Goal: Task Accomplishment & Management: Manage account settings

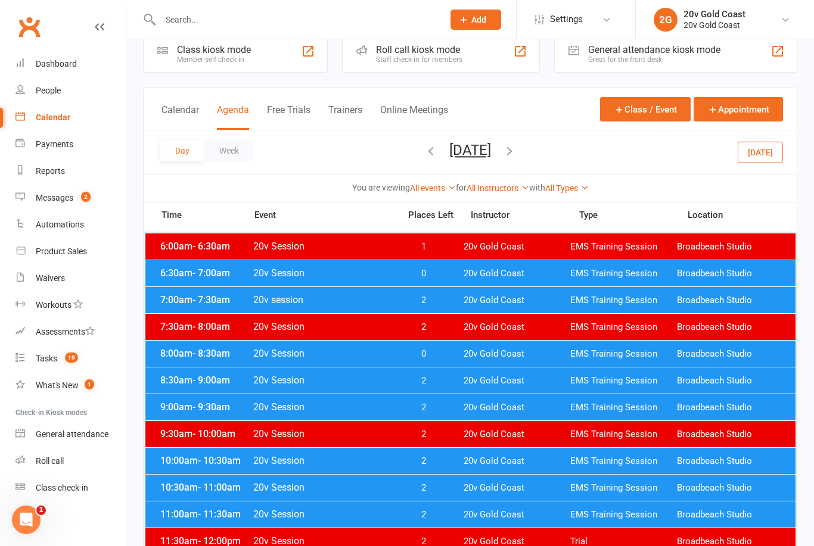
click at [760, 153] on button "[DATE]" at bounding box center [760, 151] width 45 height 21
click at [491, 157] on button "[DATE]" at bounding box center [470, 150] width 42 height 17
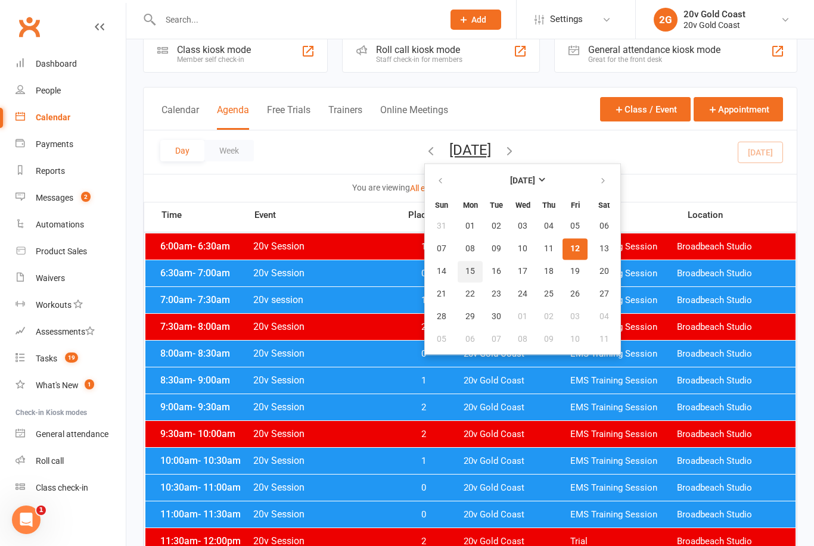
click at [458, 268] on button "15" at bounding box center [470, 271] width 25 height 21
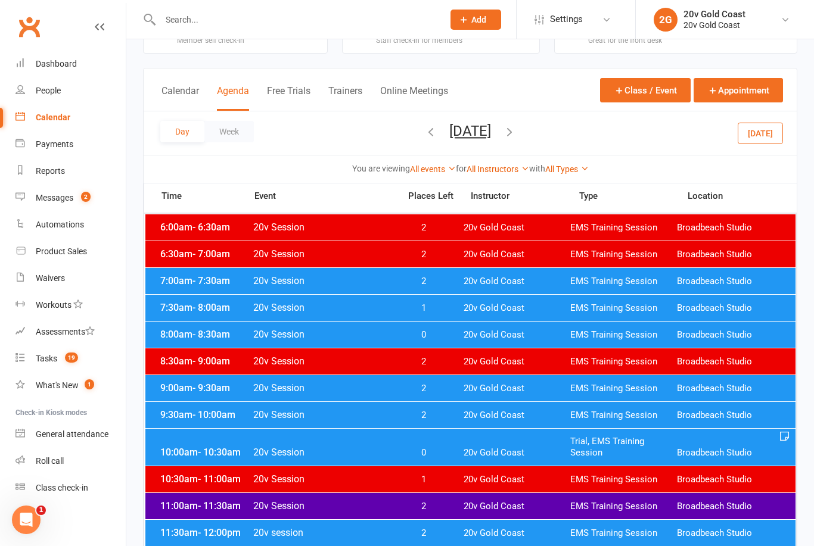
scroll to position [46, 0]
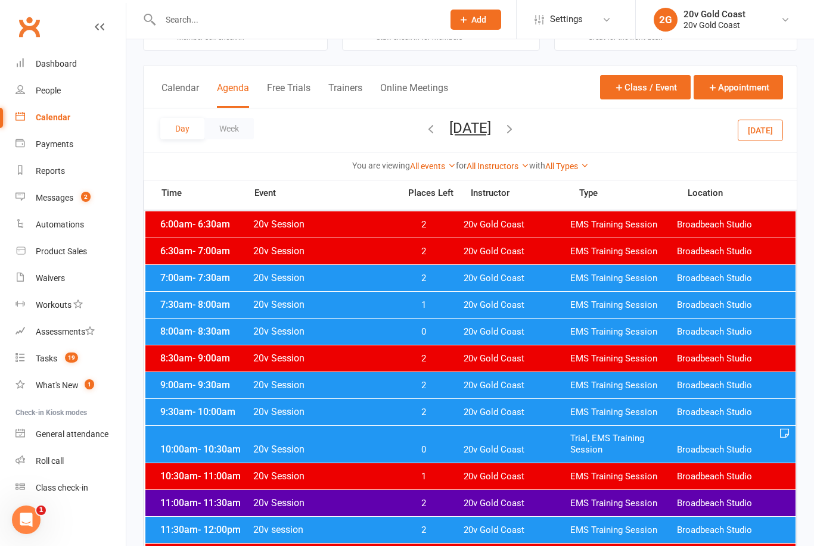
click at [467, 151] on div "Day Week [DATE] [DATE] Sun Mon Tue Wed Thu Fri Sat 31 01 02 03 04 05 06 07 08 0…" at bounding box center [470, 129] width 653 height 43
click at [491, 127] on button "[DATE]" at bounding box center [470, 128] width 42 height 17
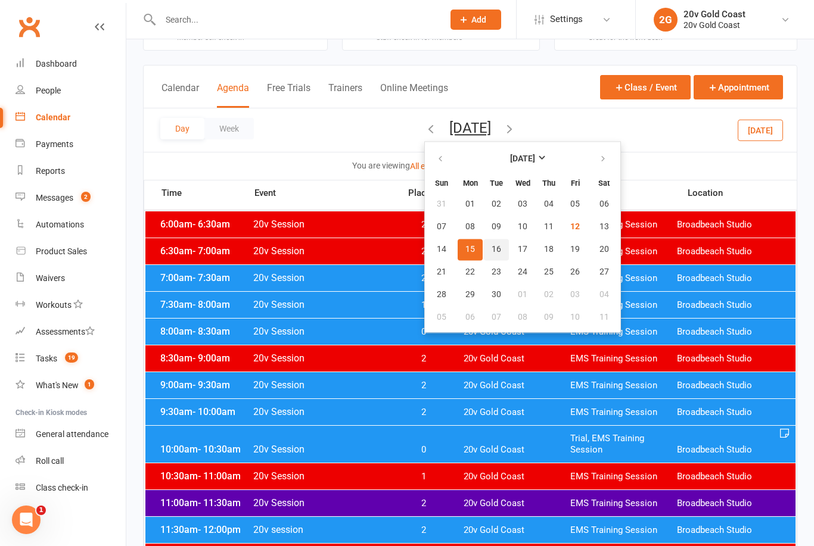
click at [492, 245] on span "16" at bounding box center [497, 250] width 10 height 10
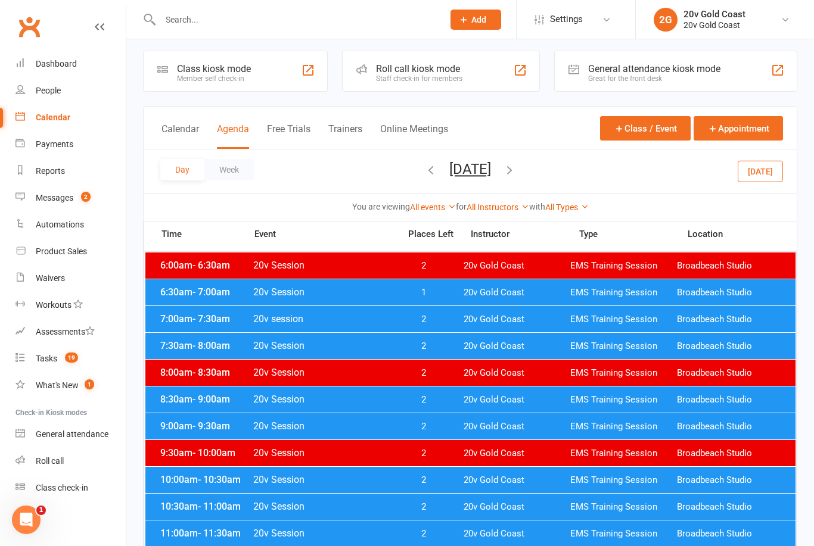
scroll to position [18, 0]
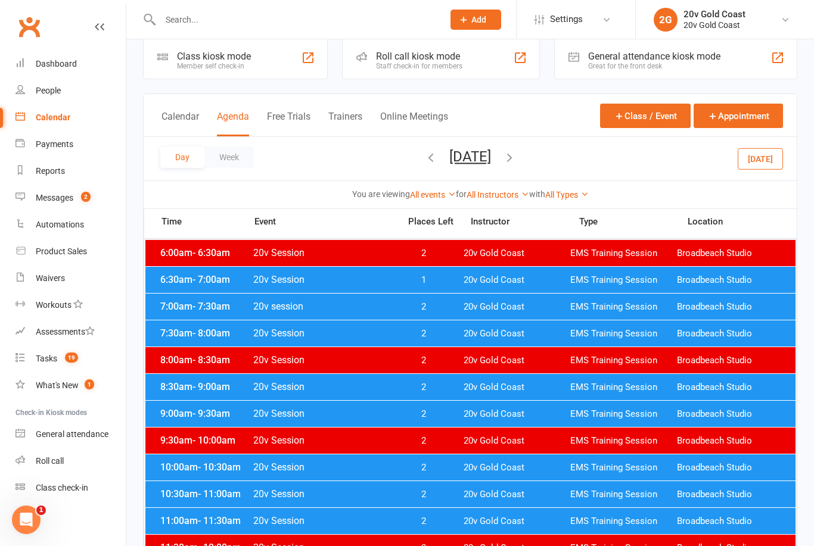
click at [465, 315] on div "7:00am - 7:30am 20v session 2 20v Gold Coast EMS Training Session Broadbeach St…" at bounding box center [470, 307] width 650 height 26
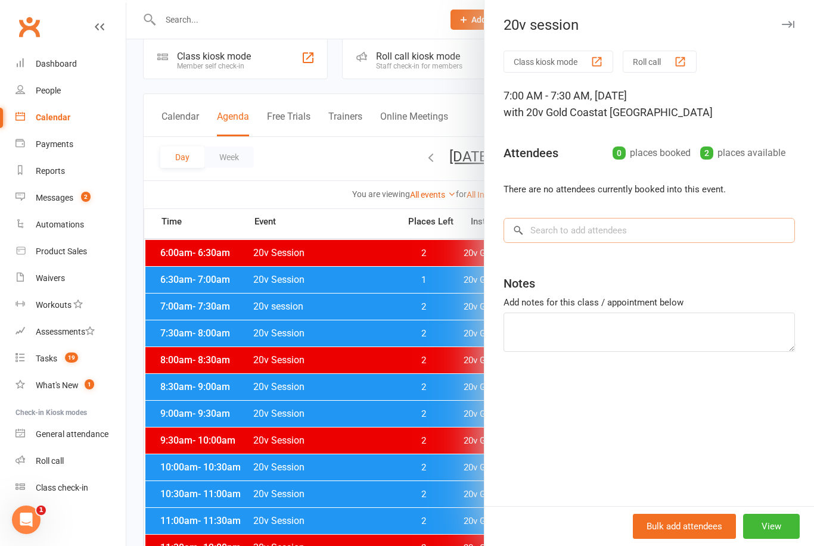
click at [683, 243] on input "search" at bounding box center [648, 230] width 291 height 25
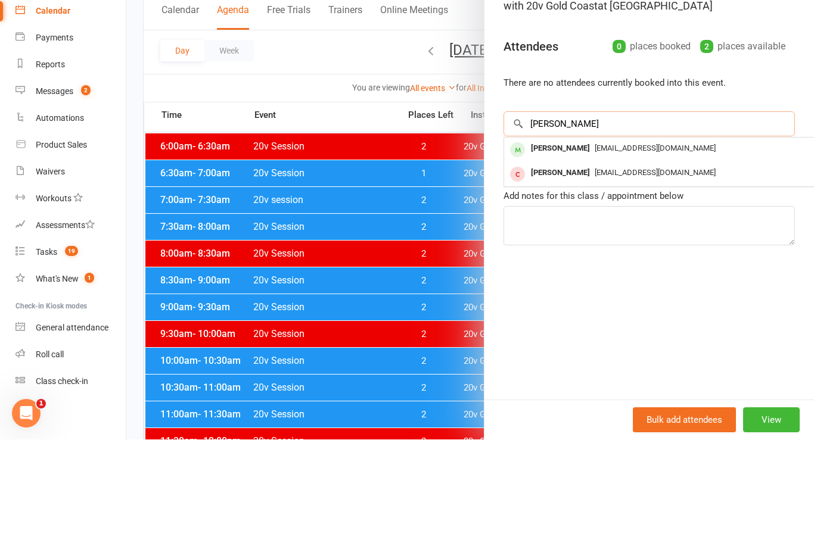
type input "[PERSON_NAME]"
click at [683, 247] on div "[EMAIL_ADDRESS][DOMAIN_NAME]" at bounding box center [682, 255] width 347 height 17
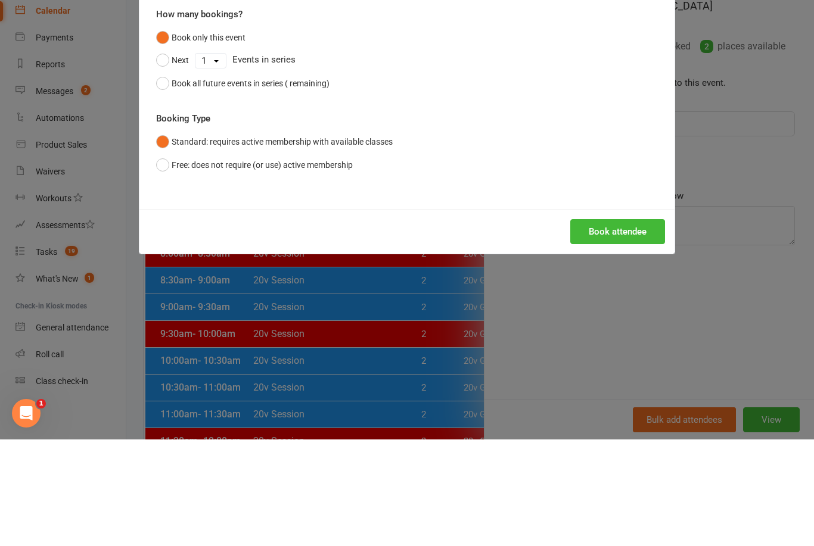
scroll to position [125, 0]
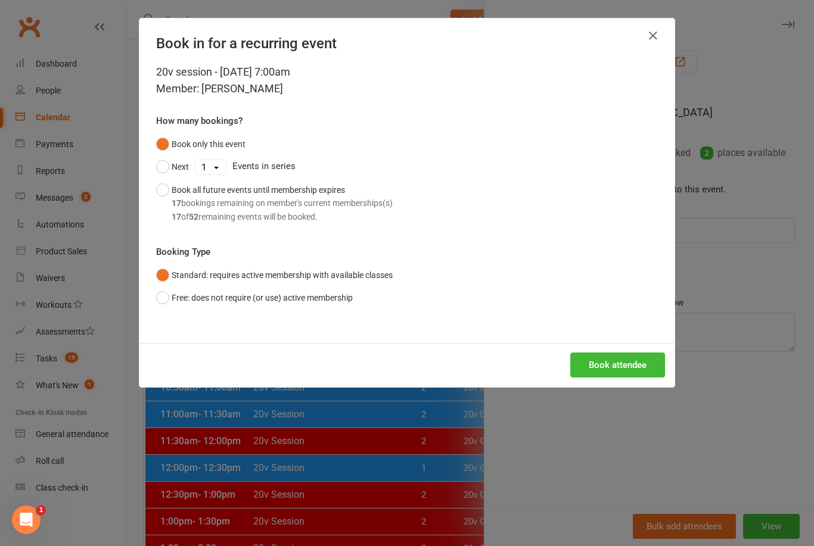
click at [183, 179] on button "Book all future events until membership expires 17 bookings remaining on member…" at bounding box center [274, 203] width 237 height 49
click at [629, 384] on div "Book attendee" at bounding box center [406, 365] width 535 height 44
click at [630, 370] on button "Book attendee" at bounding box center [617, 365] width 95 height 25
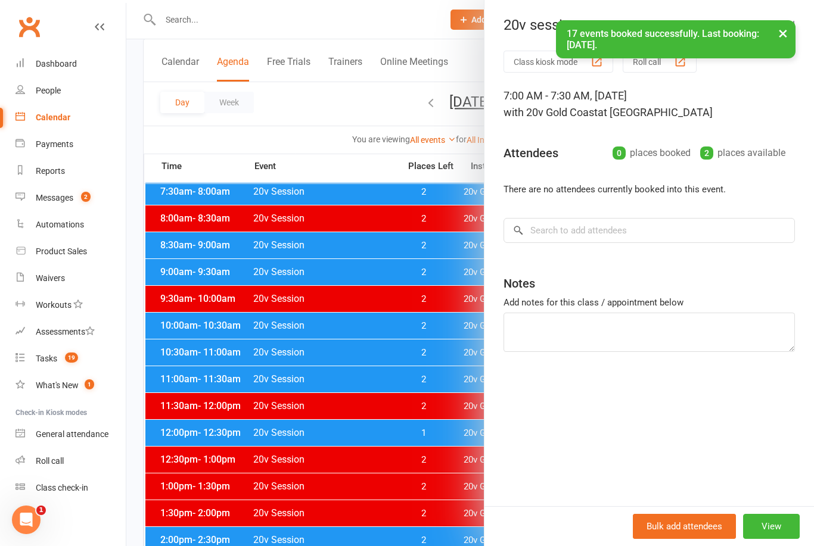
scroll to position [160, 0]
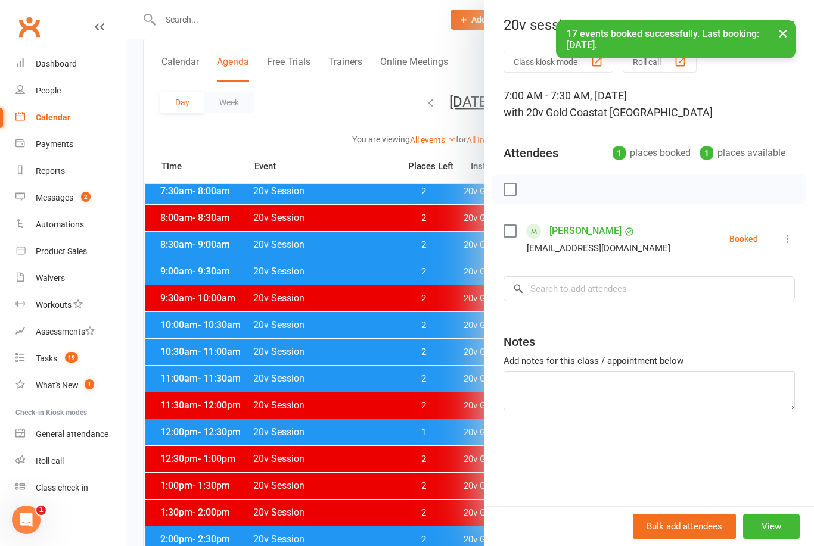
click at [432, 447] on div at bounding box center [470, 273] width 688 height 546
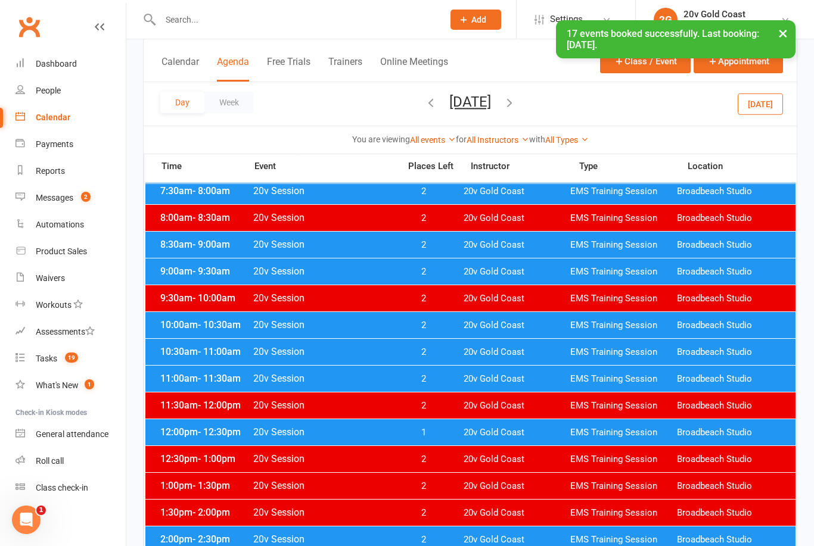
click at [491, 100] on button "[DATE]" at bounding box center [470, 102] width 42 height 17
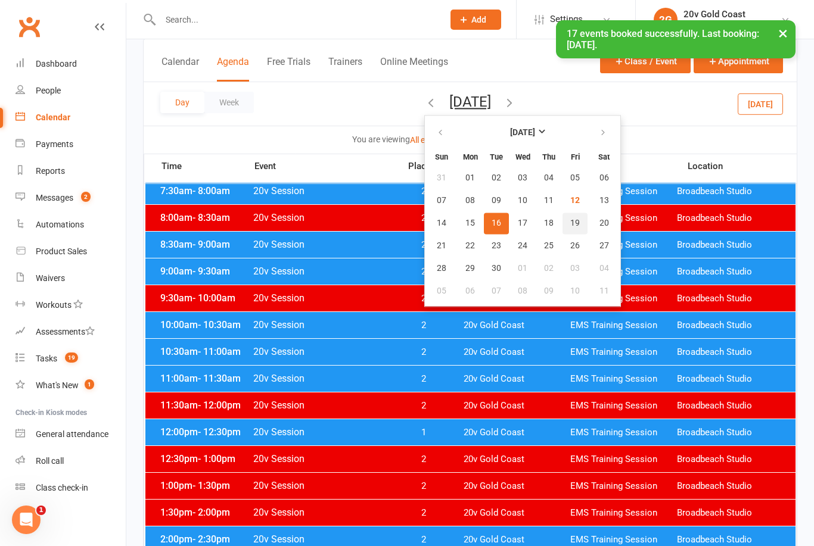
click at [562, 227] on button "19" at bounding box center [574, 223] width 25 height 21
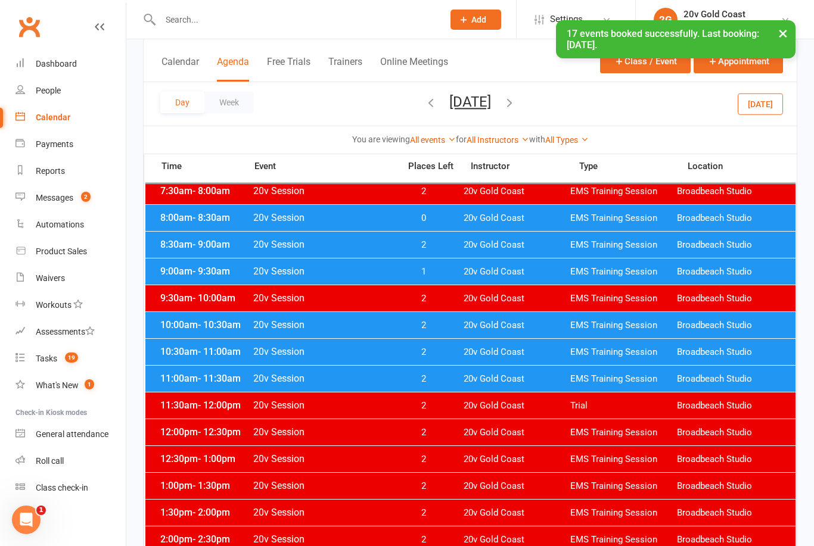
click at [443, 252] on div "8:30am - 9:00am 20v Session 2 20v Gold Coast EMS Training Session Broadbeach St…" at bounding box center [470, 245] width 650 height 26
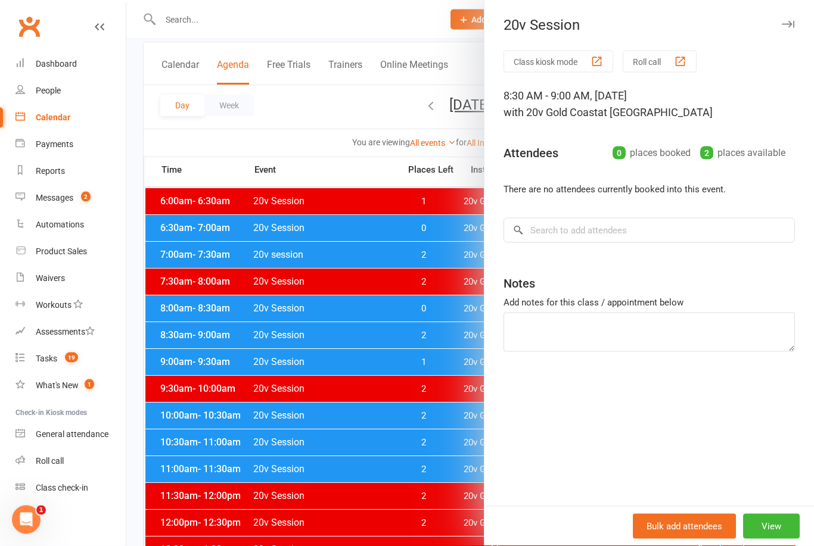
scroll to position [0, 0]
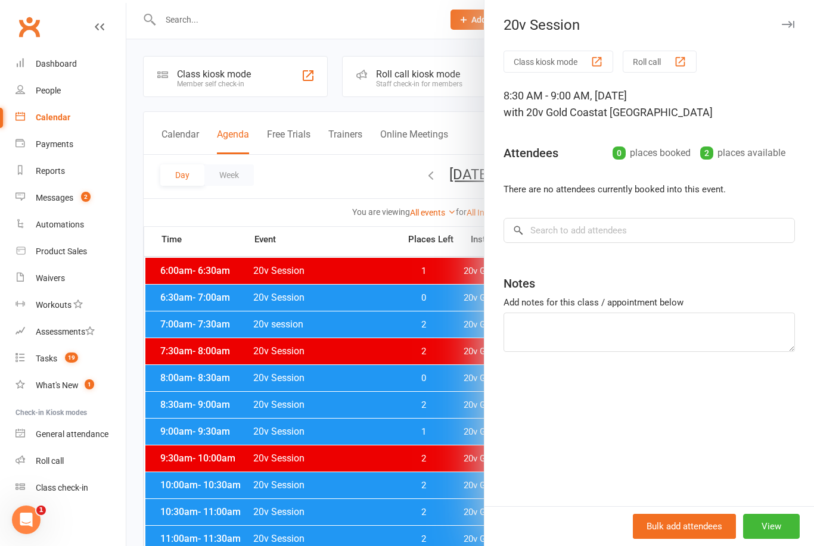
click at [439, 322] on div at bounding box center [470, 273] width 688 height 546
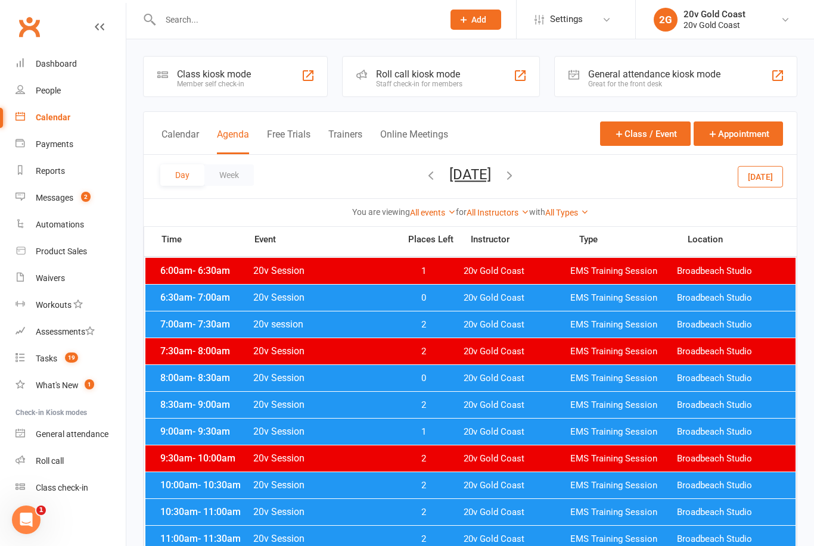
click at [447, 321] on span "2" at bounding box center [423, 324] width 63 height 11
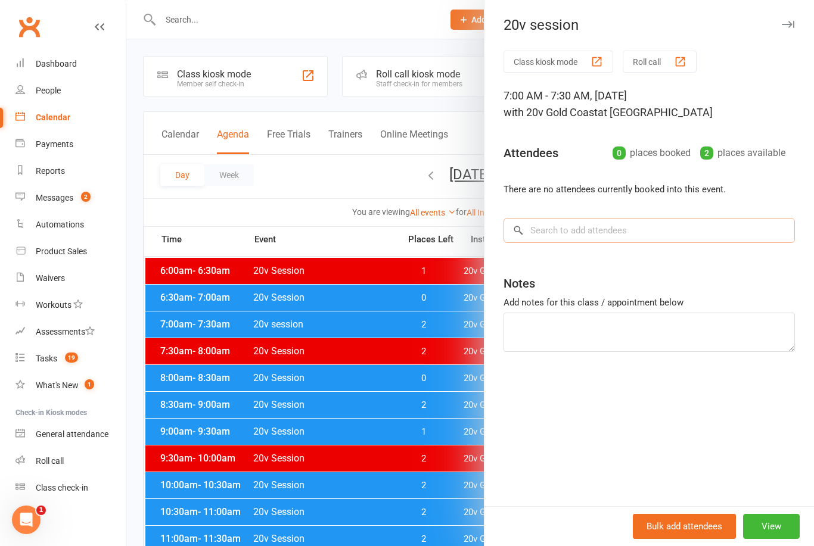
click at [692, 234] on input "search" at bounding box center [648, 230] width 291 height 25
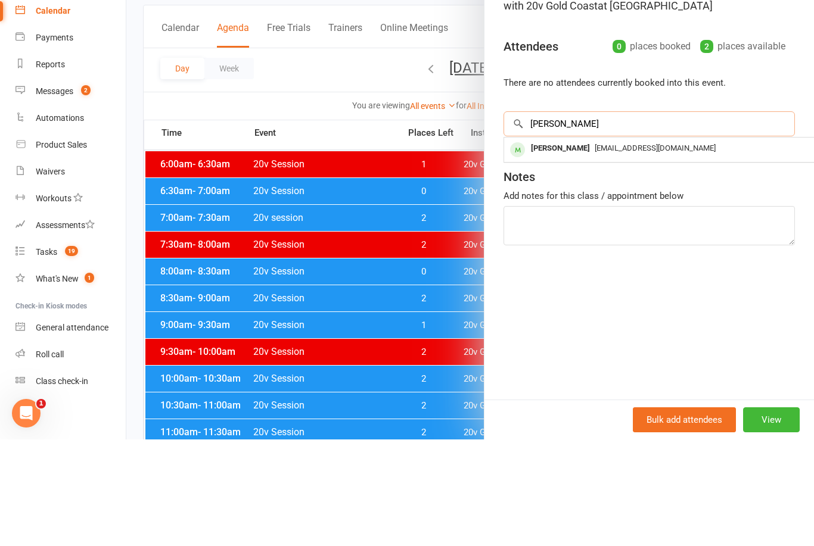
type input "[PERSON_NAME]"
click at [606, 244] on div "[PERSON_NAME] [EMAIL_ADDRESS][DOMAIN_NAME]" at bounding box center [682, 256] width 356 height 24
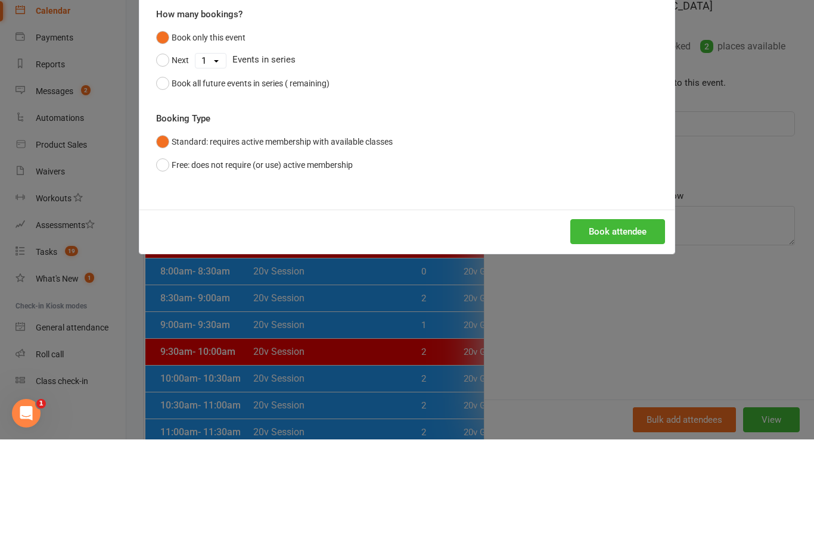
scroll to position [107, 0]
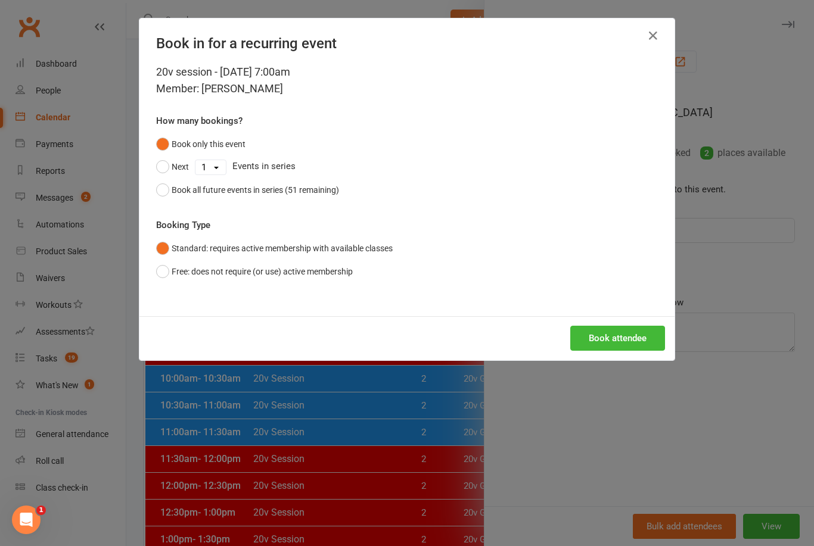
click at [188, 189] on div "Book all future events in series (51 remaining)" at bounding box center [255, 190] width 167 height 13
click at [639, 329] on button "Book attendee" at bounding box center [617, 338] width 95 height 25
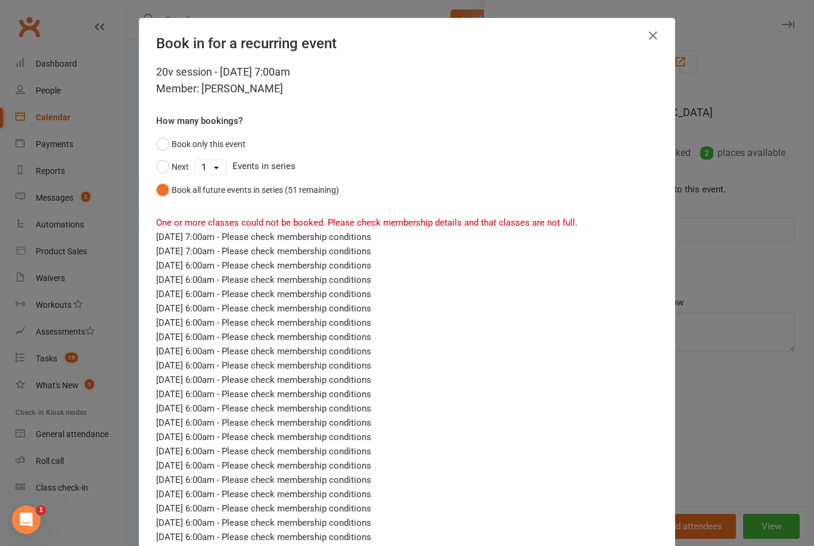
scroll to position [0, 0]
click at [660, 44] on button "button" at bounding box center [653, 35] width 19 height 19
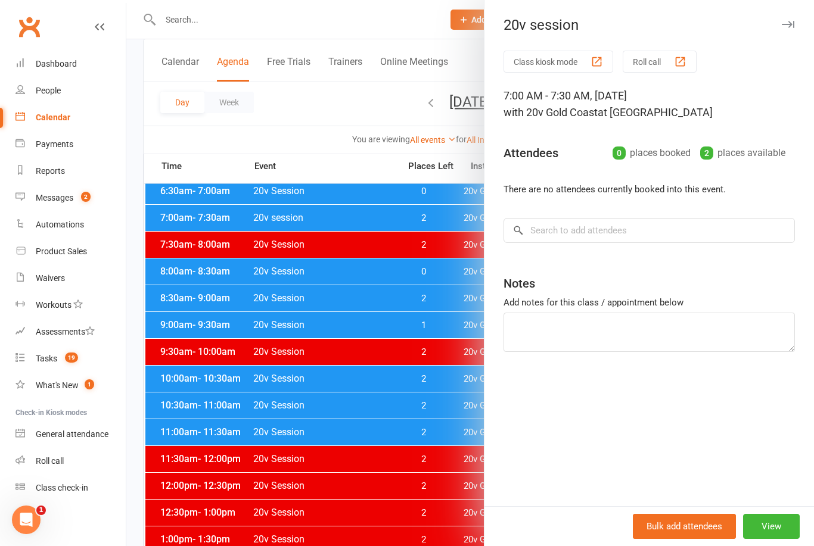
click at [318, 360] on div at bounding box center [470, 273] width 688 height 546
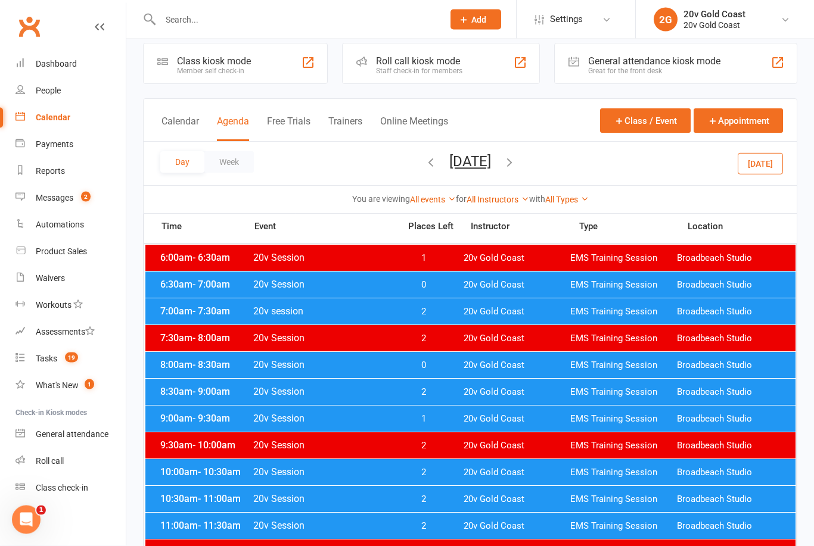
click at [440, 319] on div "7:00am - 7:30am 20v session 2 20v Gold Coast EMS Training Session Broadbeach St…" at bounding box center [470, 312] width 650 height 26
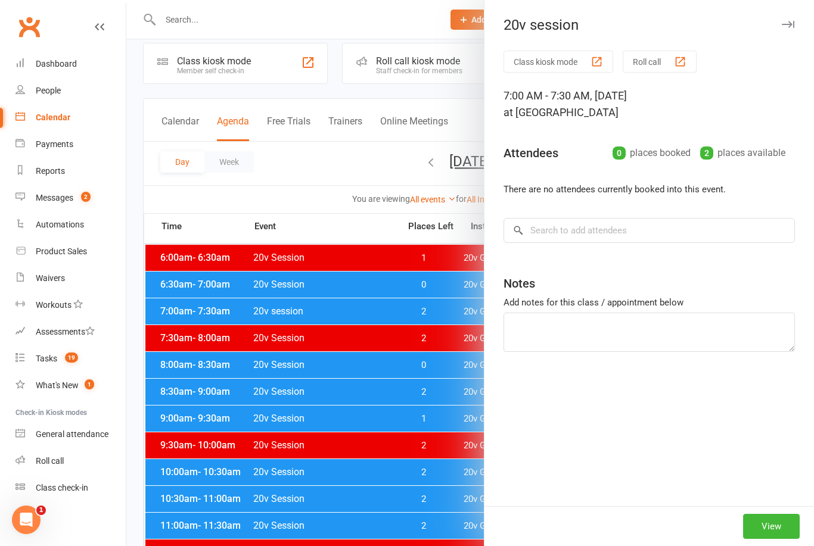
click at [352, 424] on div at bounding box center [470, 273] width 688 height 546
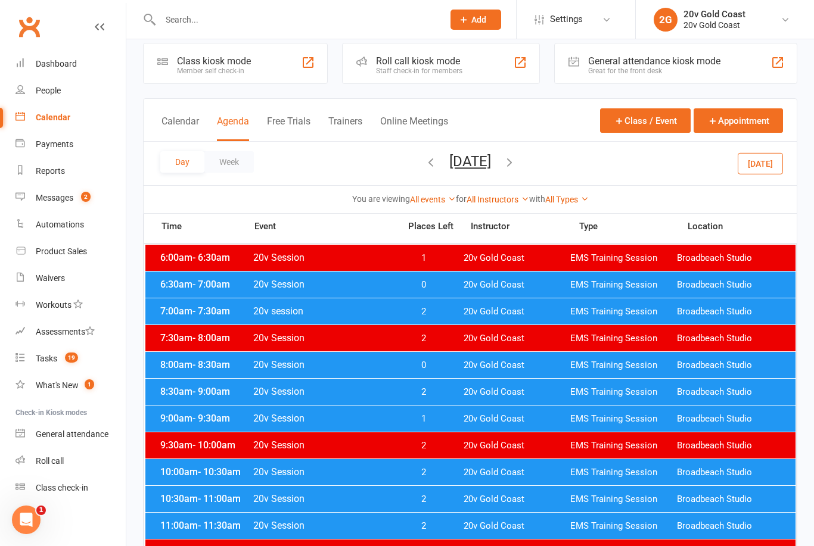
click at [491, 166] on button "[DATE]" at bounding box center [470, 161] width 42 height 17
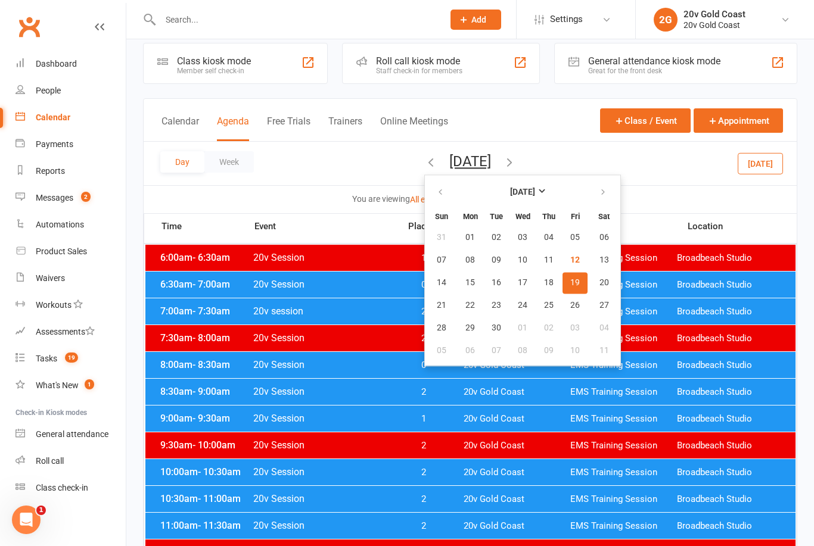
click at [465, 279] on span "15" at bounding box center [470, 283] width 10 height 10
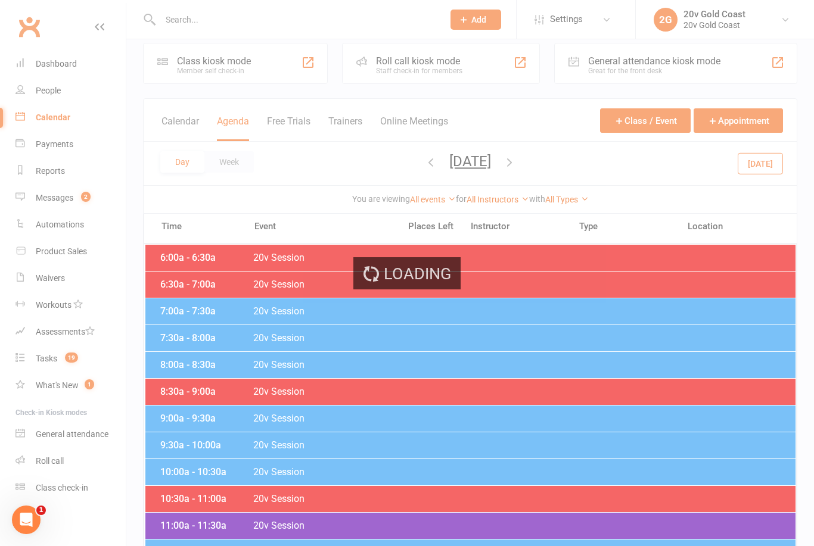
click at [516, 164] on icon "button" at bounding box center [509, 162] width 13 height 13
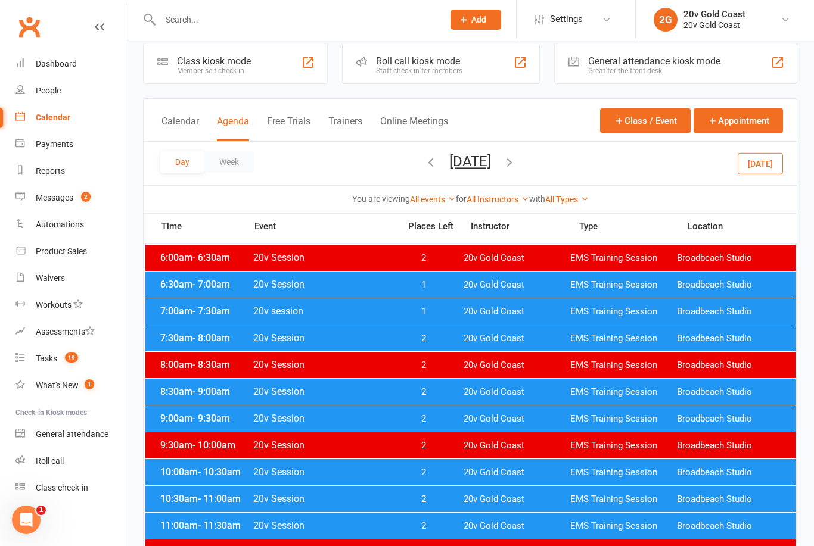
click at [432, 306] on div "7:00am - 7:30am 20v session 1 20v Gold Coast EMS Training Session Broadbeach St…" at bounding box center [470, 312] width 650 height 26
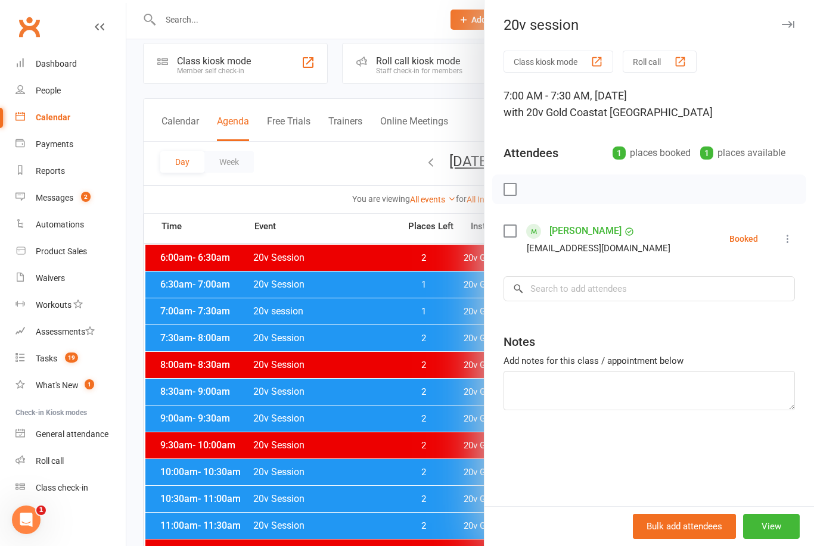
click at [590, 226] on link "[PERSON_NAME]" at bounding box center [585, 231] width 72 height 19
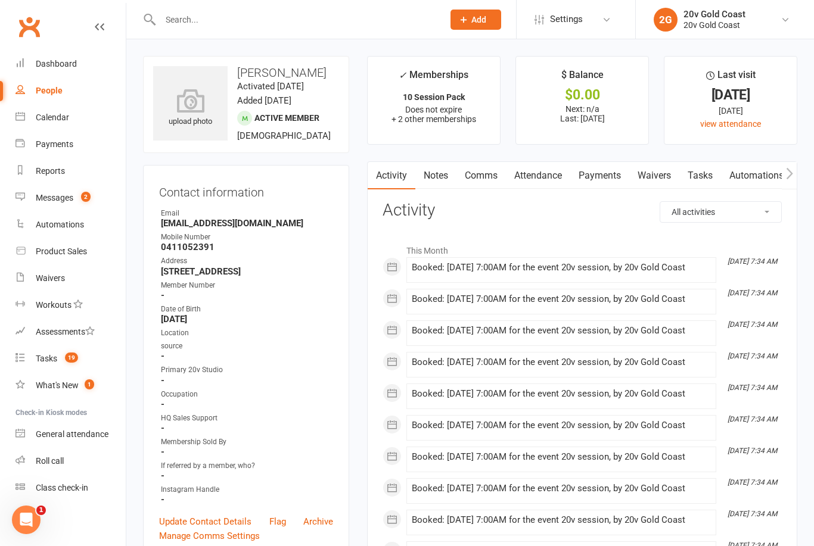
click at [602, 176] on link "Payments" at bounding box center [599, 175] width 59 height 27
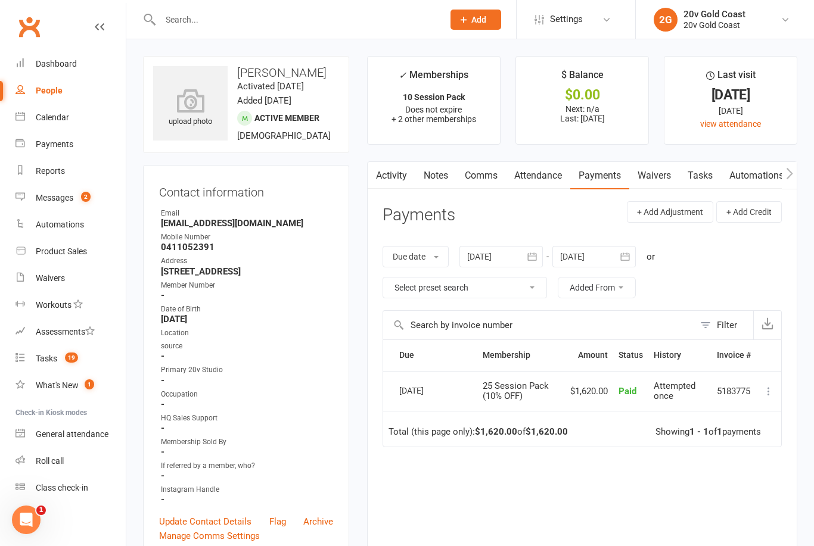
click at [550, 175] on link "Attendance" at bounding box center [538, 175] width 64 height 27
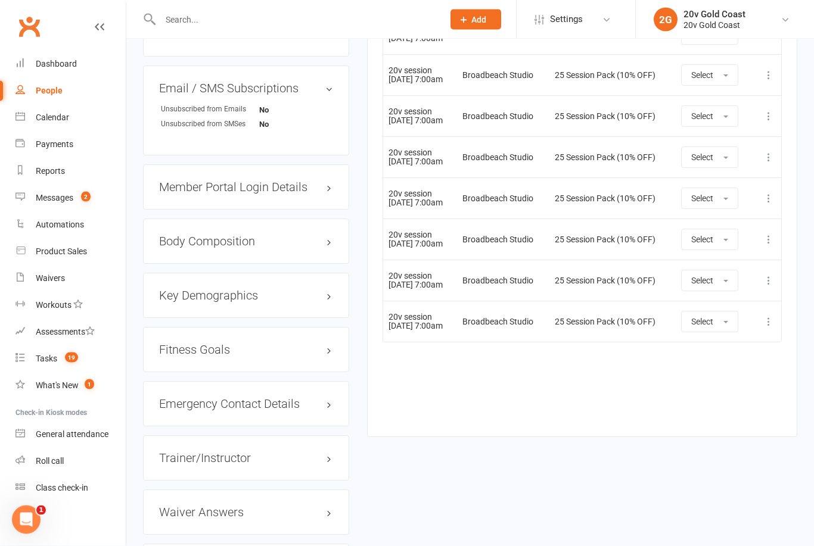
scroll to position [1071, 0]
click at [776, 316] on button at bounding box center [769, 322] width 14 height 14
click at [713, 388] on link "Remove booking" at bounding box center [716, 393] width 118 height 24
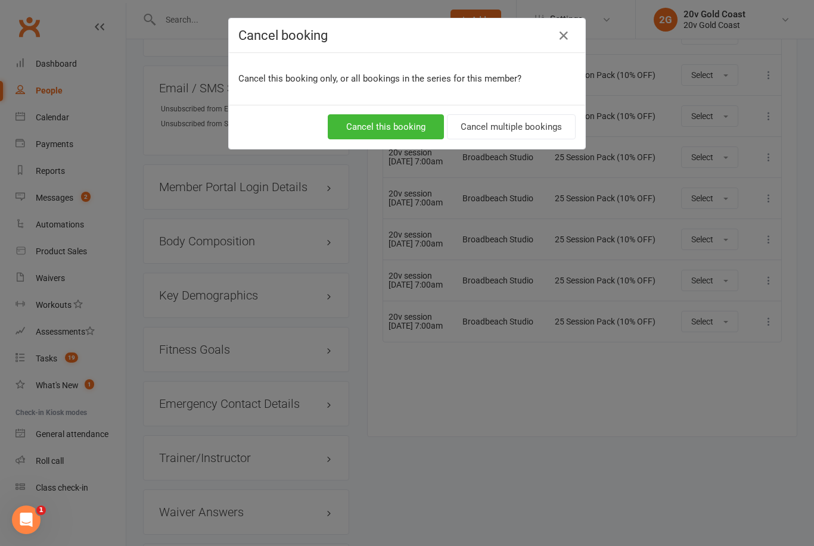
click at [409, 133] on button "Cancel this booking" at bounding box center [386, 126] width 116 height 25
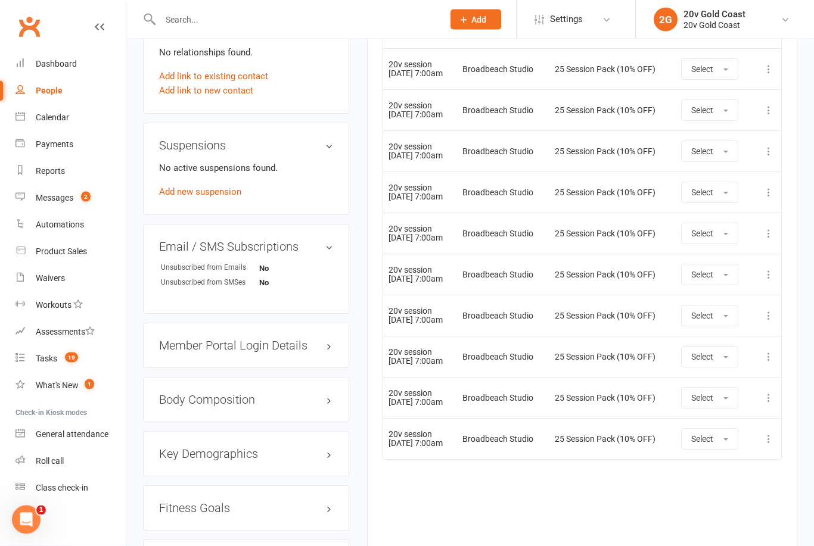
scroll to position [912, 0]
click at [766, 434] on icon at bounding box center [769, 440] width 12 height 12
click at [716, 505] on link "Remove booking" at bounding box center [716, 511] width 118 height 24
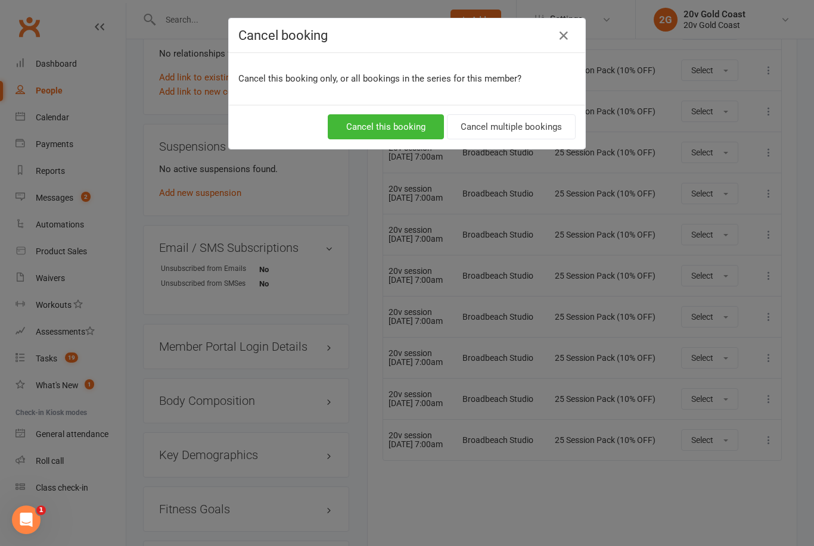
click at [506, 138] on button "Cancel multiple bookings" at bounding box center [511, 126] width 129 height 25
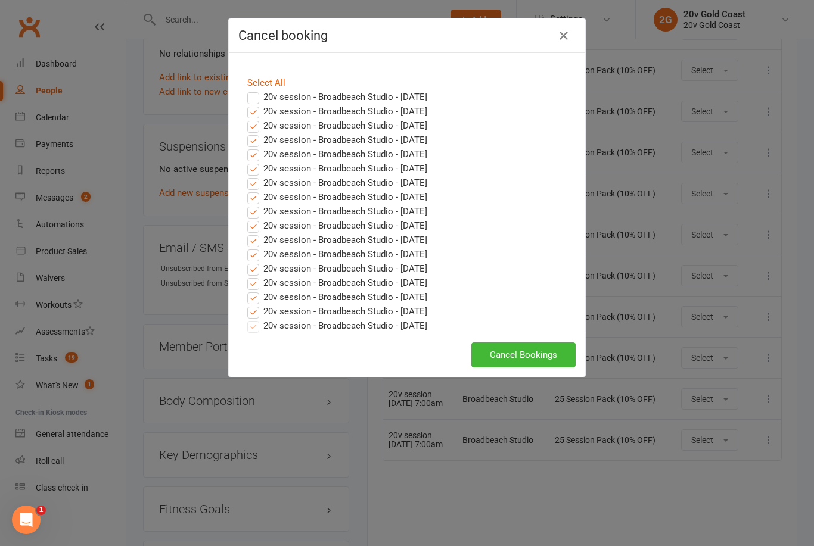
scroll to position [13, 0]
click at [250, 119] on label "20v session - Broadbeach Studio - [DATE]" at bounding box center [337, 126] width 180 height 14
click at [246, 119] on input "20v session - Broadbeach Studio - [DATE]" at bounding box center [242, 119] width 8 height 0
click at [257, 104] on label "20v session - Broadbeach Studio - [DATE]" at bounding box center [337, 111] width 180 height 14
click at [246, 104] on input "20v session - Broadbeach Studio - [DATE]" at bounding box center [242, 104] width 8 height 0
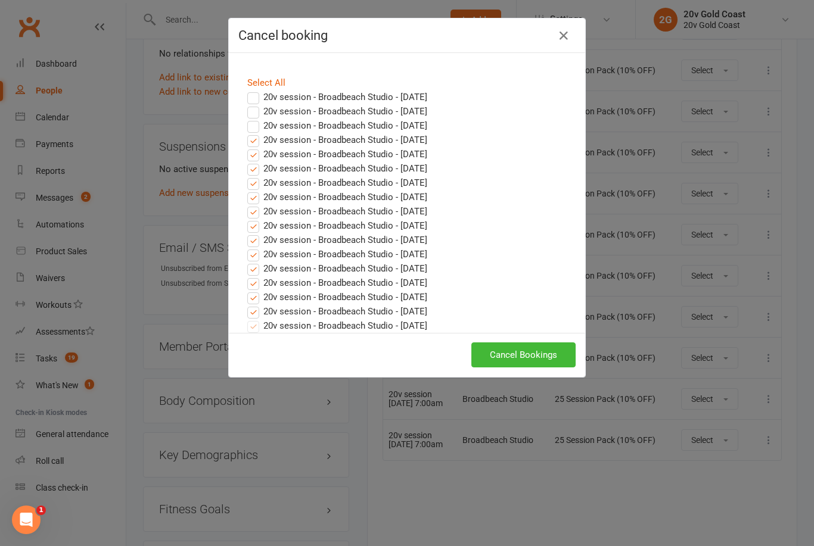
click at [260, 133] on label "20v session - Broadbeach Studio - [DATE]" at bounding box center [337, 140] width 180 height 14
click at [246, 133] on input "20v session - Broadbeach Studio - [DATE]" at bounding box center [242, 133] width 8 height 0
click at [543, 353] on button "Cancel Bookings" at bounding box center [523, 355] width 104 height 25
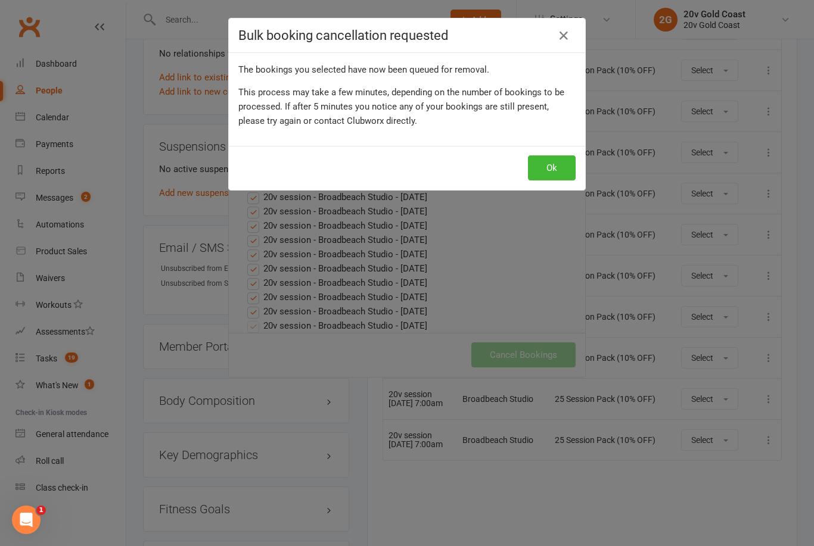
click at [568, 170] on button "Ok" at bounding box center [552, 168] width 48 height 25
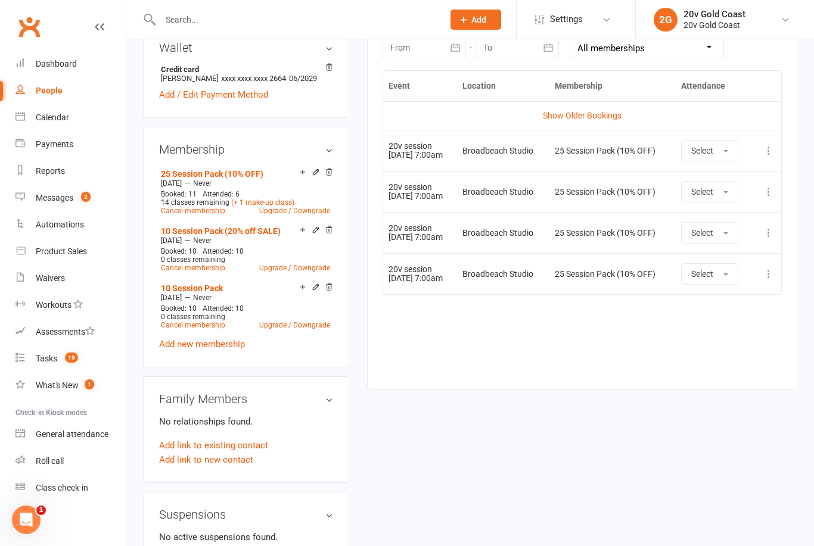
scroll to position [510, 0]
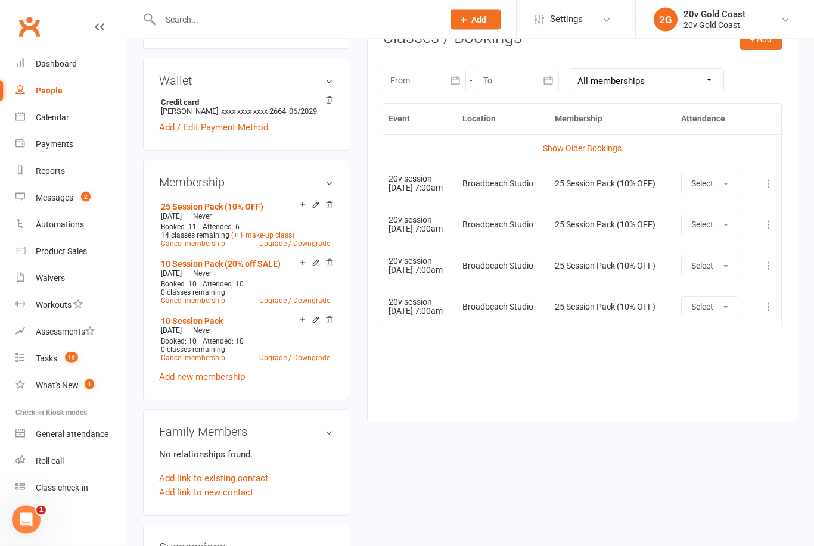
click at [55, 91] on div "People" at bounding box center [49, 91] width 27 height 10
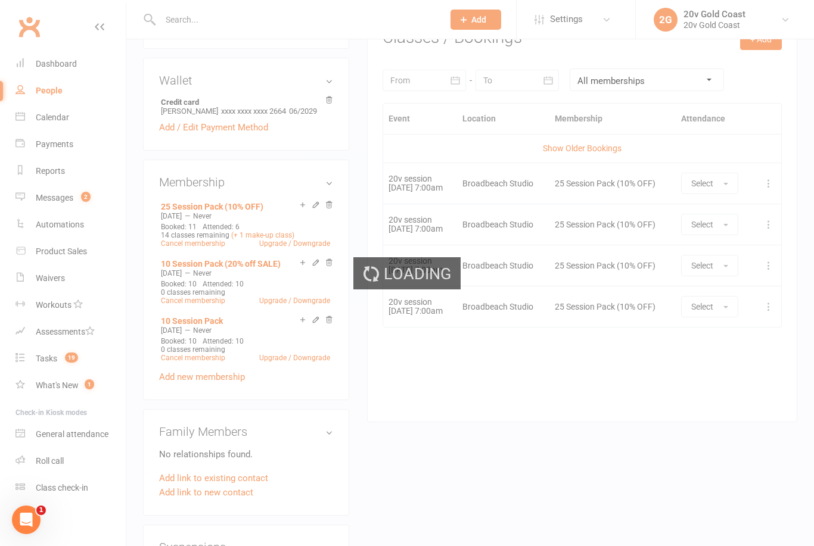
select select "100"
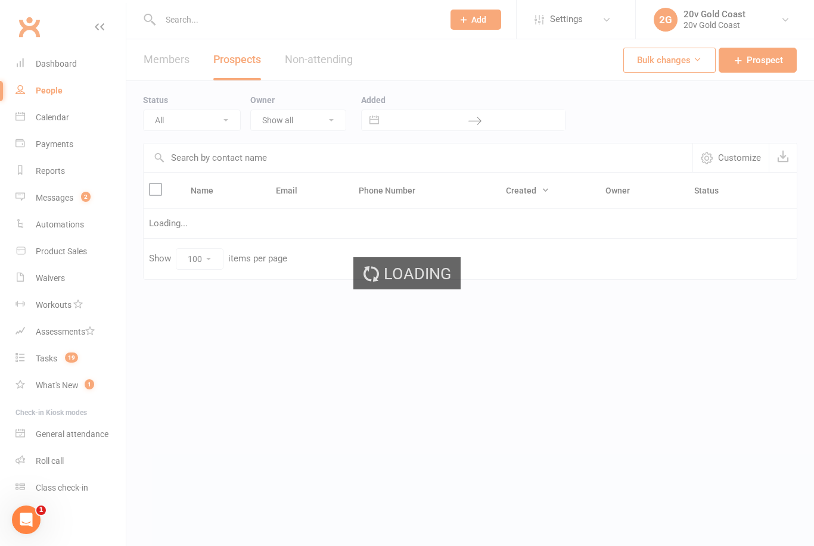
click at [49, 125] on div "Loading" at bounding box center [407, 273] width 814 height 546
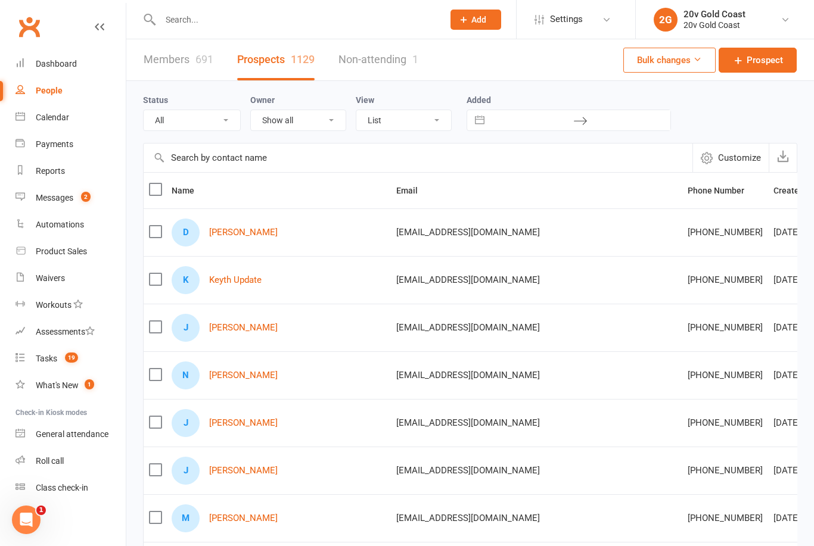
click at [53, 119] on div "Calendar" at bounding box center [52, 118] width 33 height 10
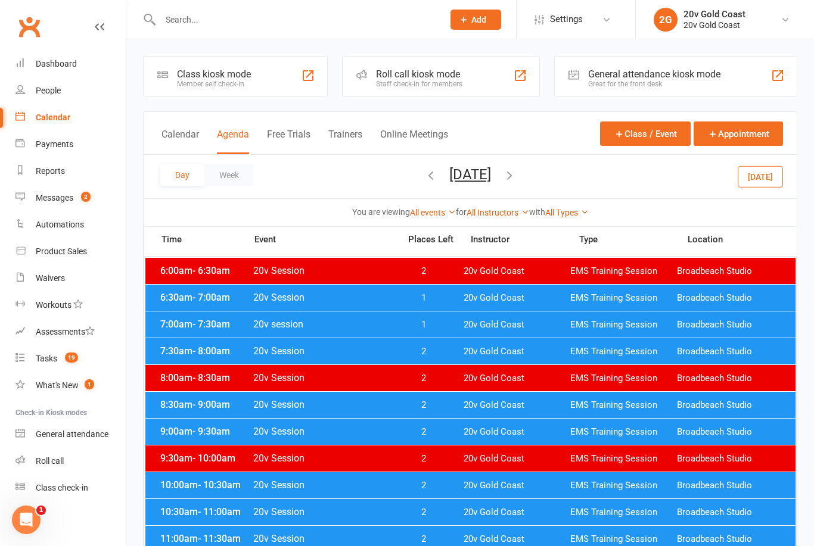
click at [492, 195] on div "Day Week [DATE] [DATE] Sun Mon Tue Wed Thu Fri Sat 31 01 02 03 04 05 06 07 08 0…" at bounding box center [470, 176] width 653 height 43
click at [491, 174] on button "[DATE]" at bounding box center [470, 174] width 42 height 17
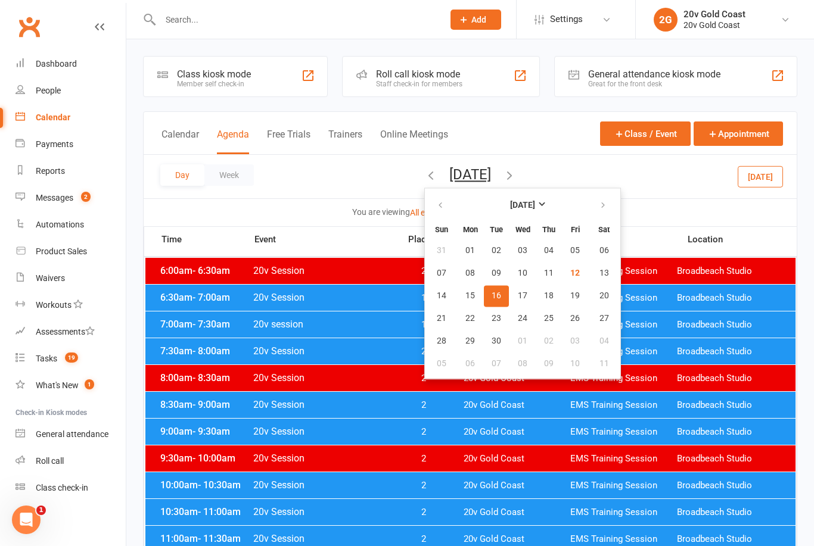
click at [570, 294] on span "19" at bounding box center [575, 296] width 10 height 10
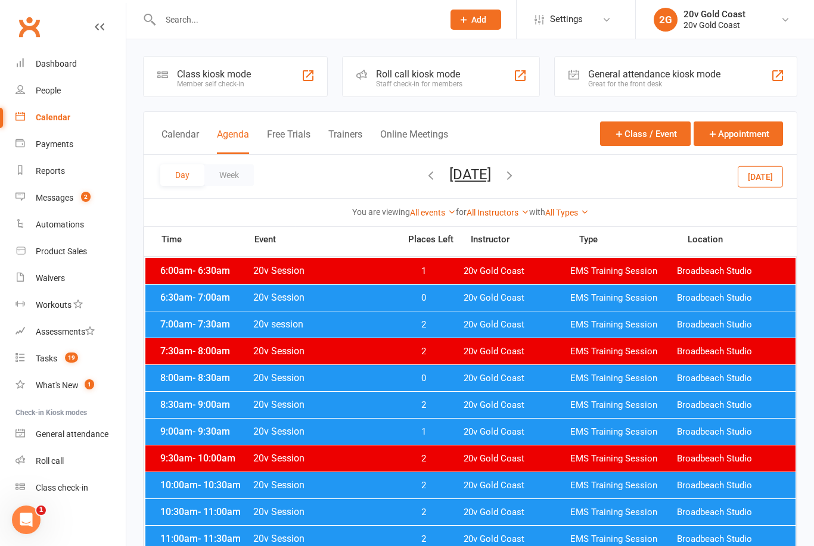
click at [553, 334] on div "7:00am - 7:30am 20v session 2 20v Gold Coast EMS Training Session Broadbeach St…" at bounding box center [470, 325] width 650 height 26
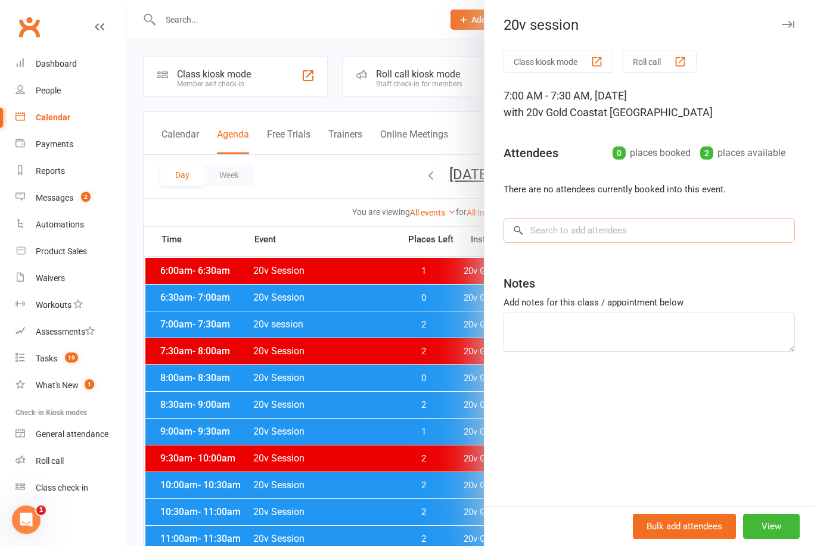
click at [664, 237] on input "search" at bounding box center [648, 230] width 291 height 25
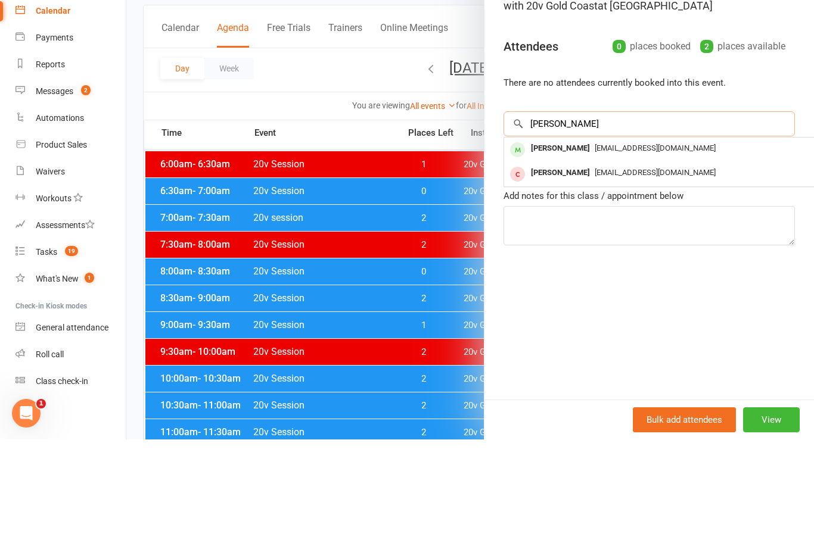
type input "[PERSON_NAME]"
click at [632, 250] on span "[EMAIL_ADDRESS][DOMAIN_NAME]" at bounding box center [655, 254] width 121 height 9
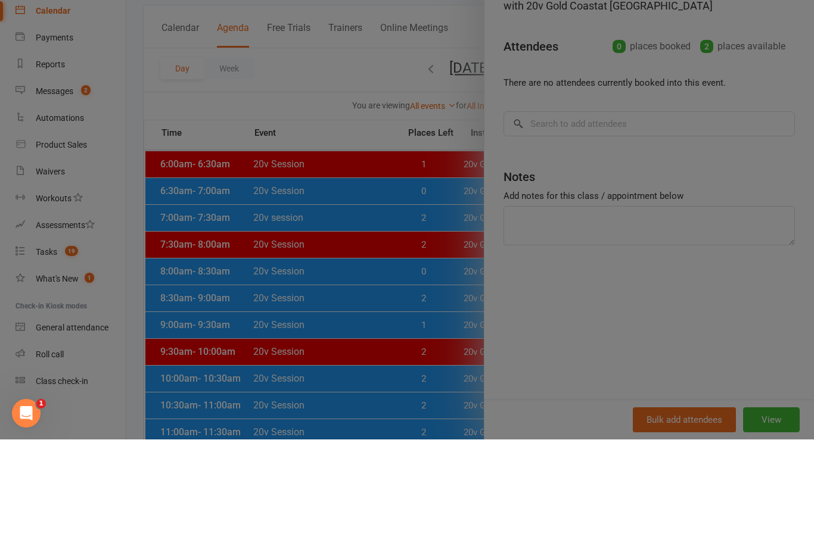
scroll to position [107, 0]
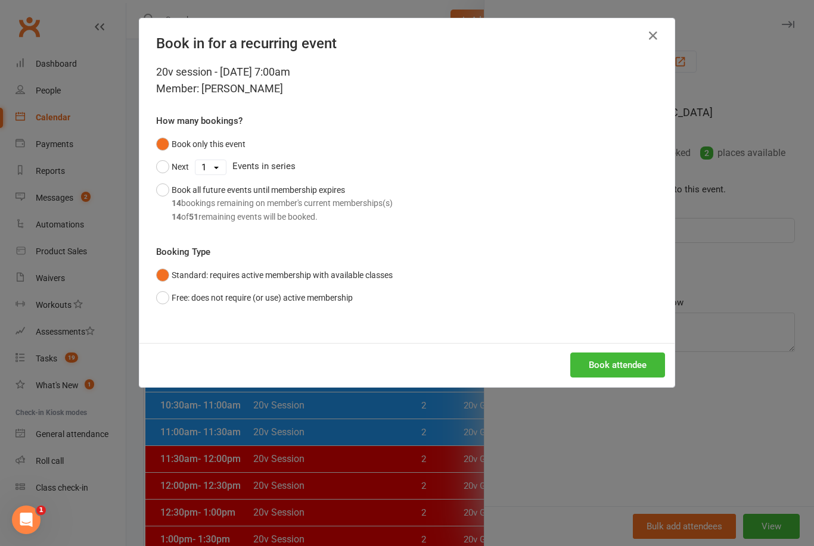
click at [224, 171] on select "1 2 3 4 5 6 7 8 9 10 11 12 13 14 15 16 17 18 19 20 21 22 23 24 25 26 27 28 29 3…" at bounding box center [210, 167] width 30 height 14
select select "3"
click at [163, 172] on button "Next" at bounding box center [172, 167] width 33 height 23
click at [636, 365] on button "Book attendee" at bounding box center [617, 365] width 95 height 25
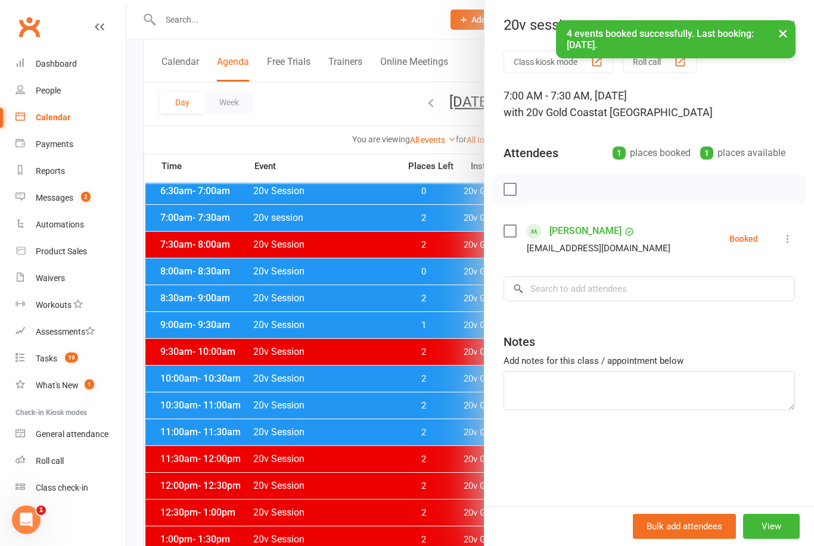
click at [388, 454] on div at bounding box center [470, 273] width 688 height 546
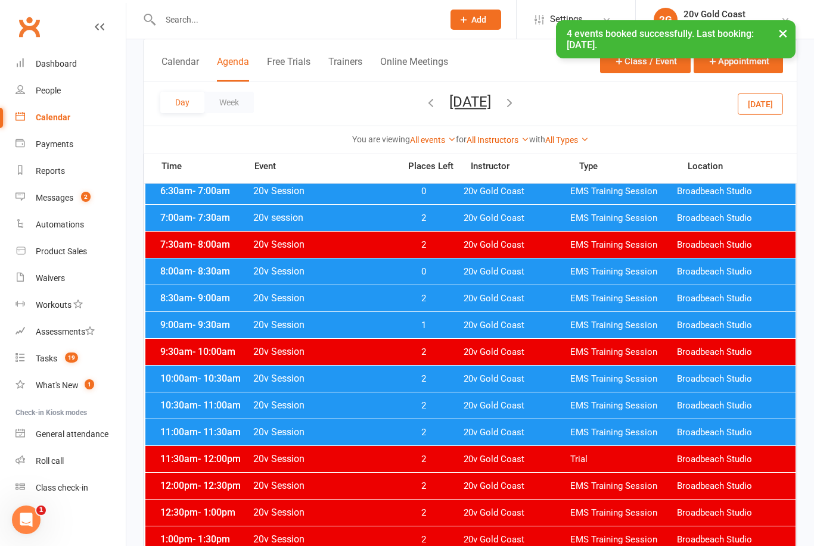
scroll to position [0, 0]
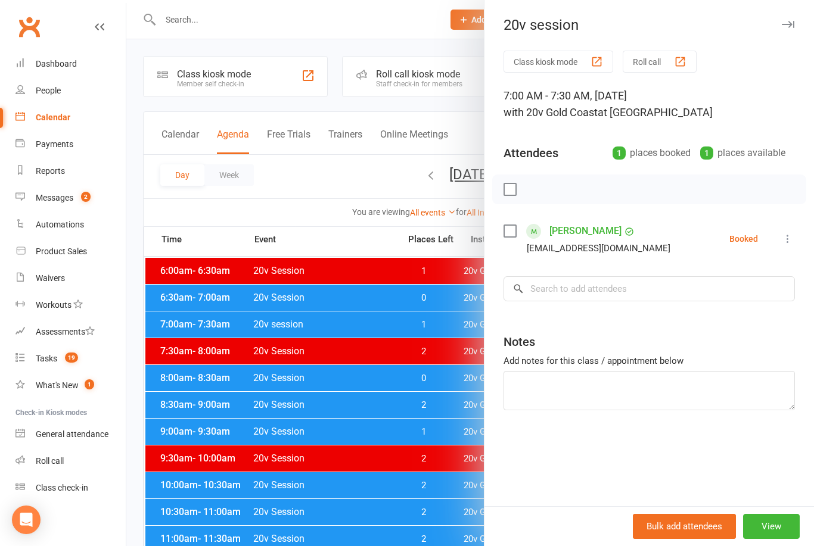
click at [574, 236] on link "[PERSON_NAME]" at bounding box center [585, 231] width 72 height 19
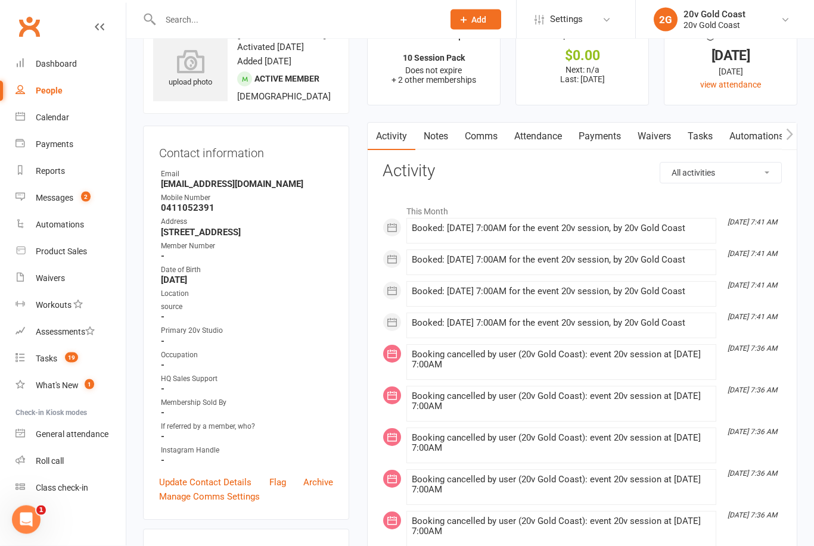
click at [542, 133] on link "Attendance" at bounding box center [538, 136] width 64 height 27
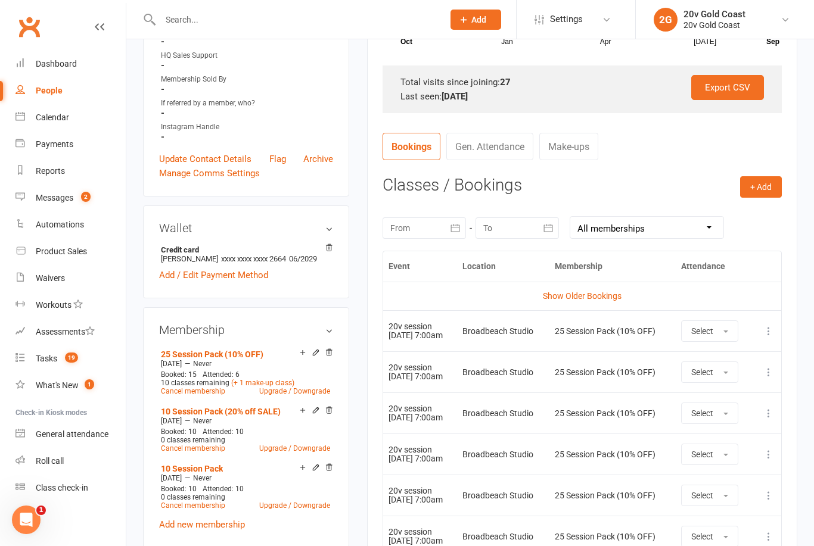
scroll to position [350, 0]
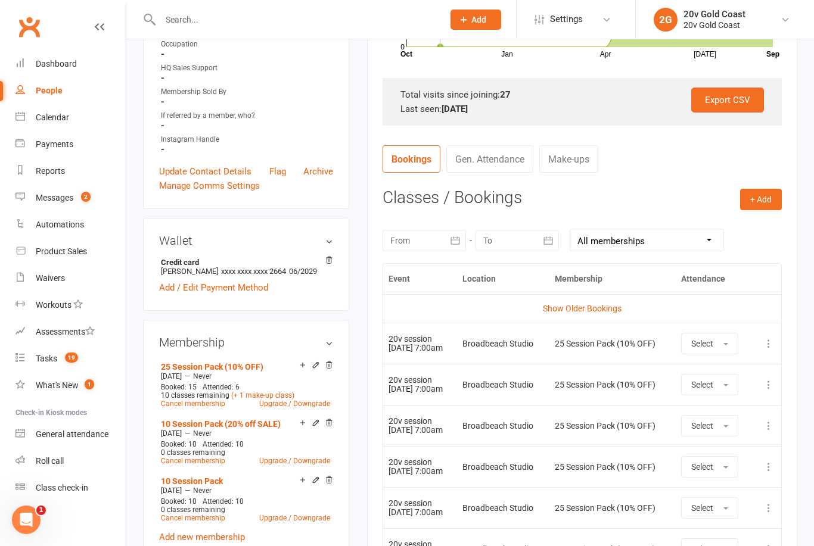
click at [55, 195] on div "Messages" at bounding box center [55, 198] width 38 height 10
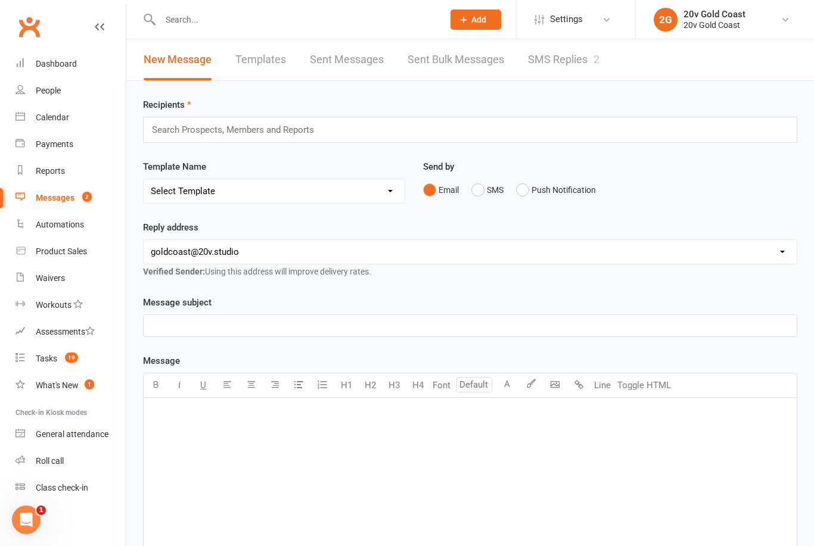
click at [573, 64] on link "SMS Replies 2" at bounding box center [564, 59] width 72 height 41
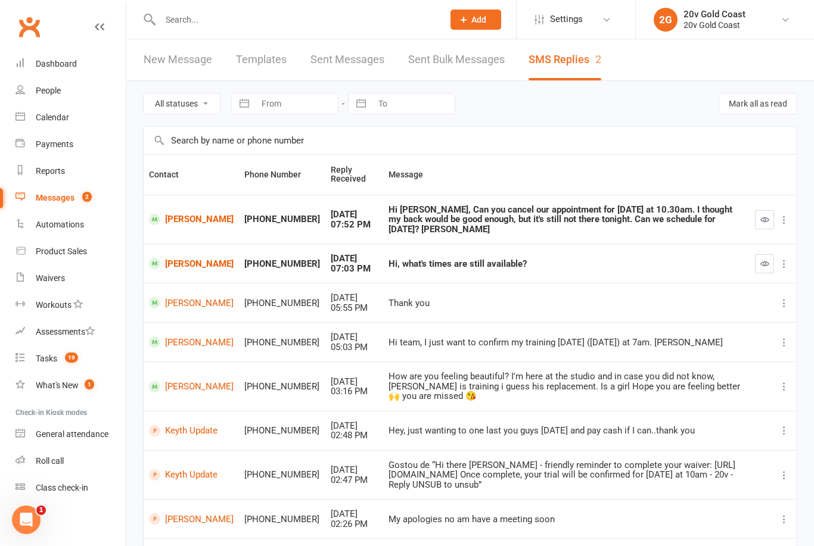
click at [188, 258] on link "Felicity Holz" at bounding box center [191, 263] width 85 height 11
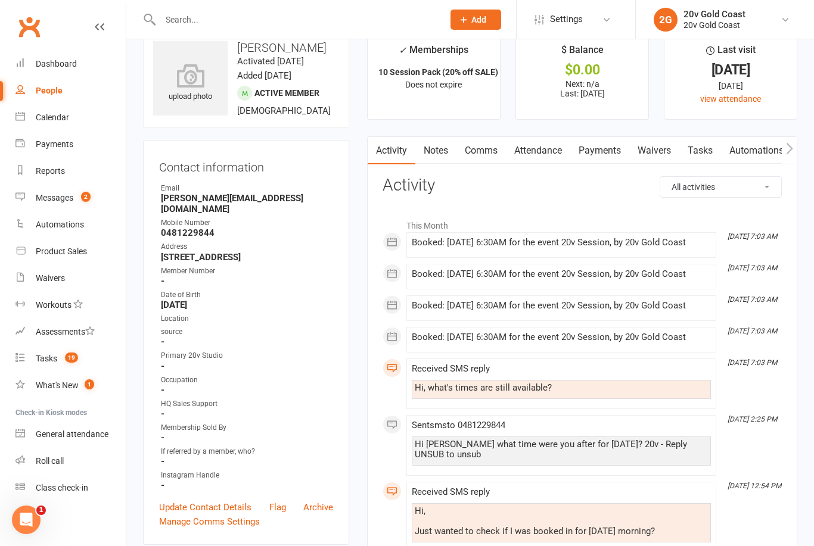
scroll to position [29, 0]
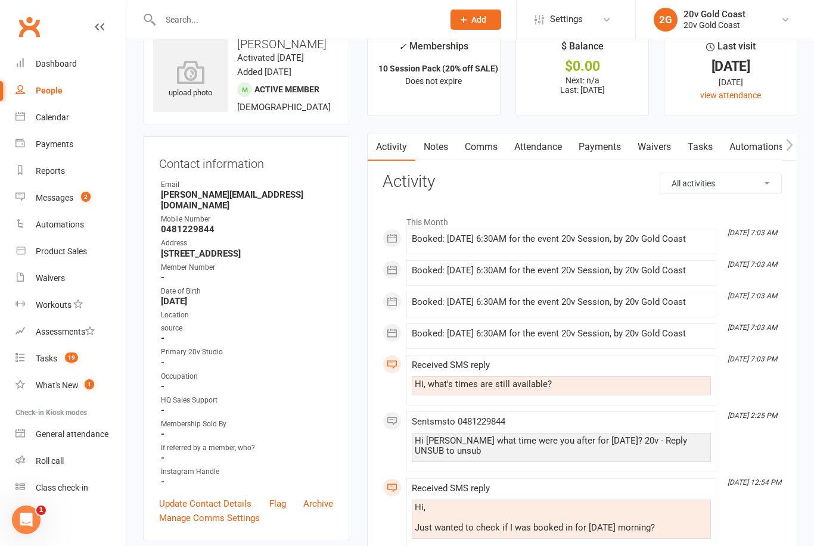
click at [486, 146] on link "Comms" at bounding box center [480, 146] width 49 height 27
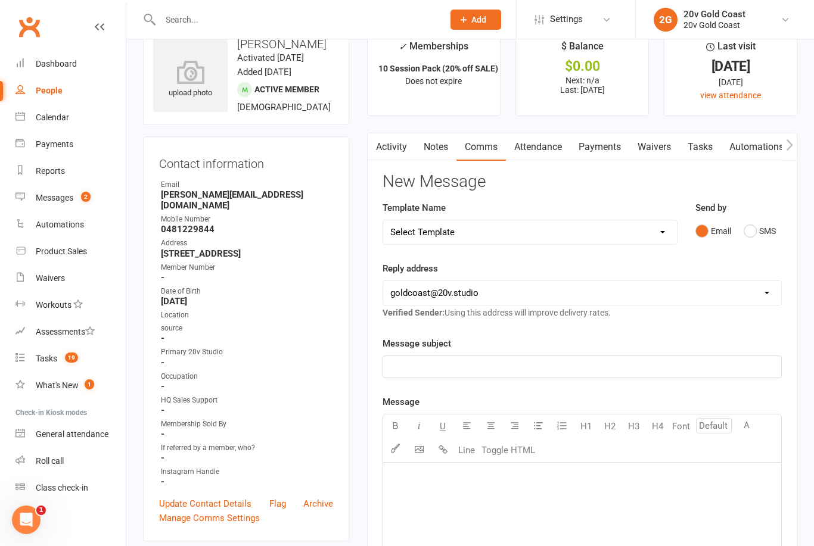
click at [51, 112] on link "Calendar" at bounding box center [70, 117] width 110 height 27
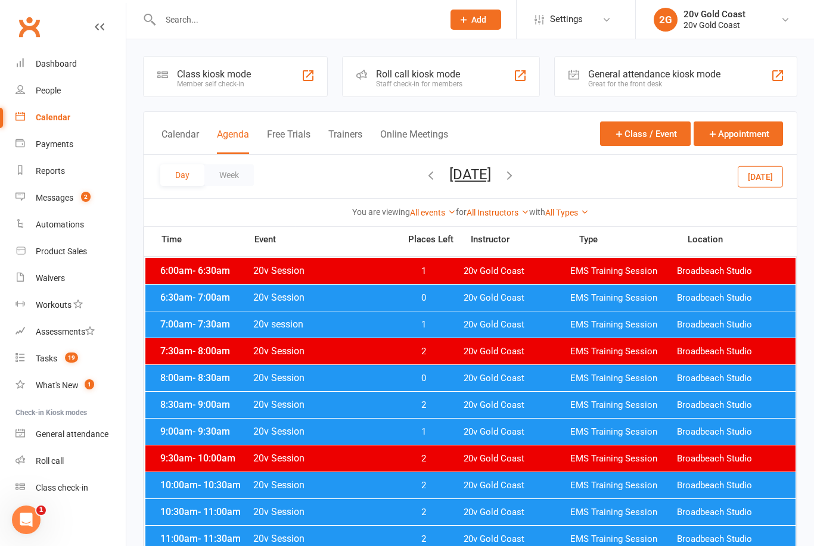
click at [773, 185] on button "[DATE]" at bounding box center [760, 176] width 45 height 21
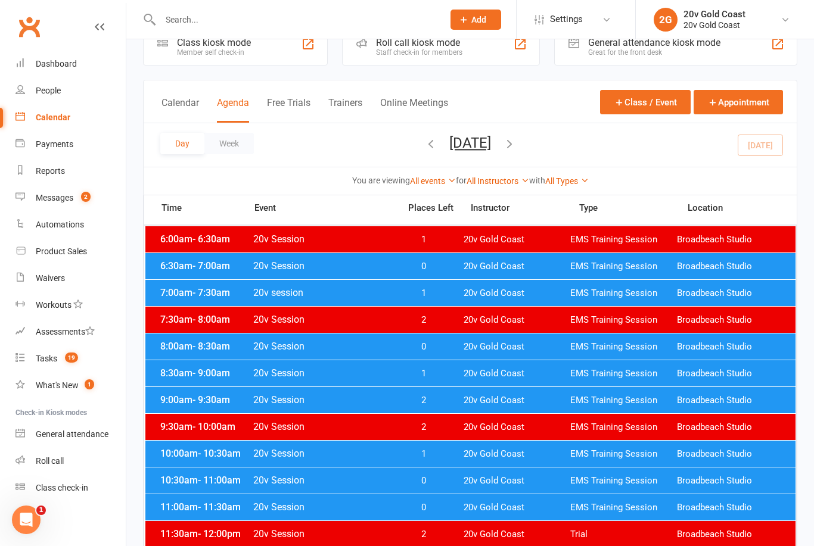
scroll to position [31, 0]
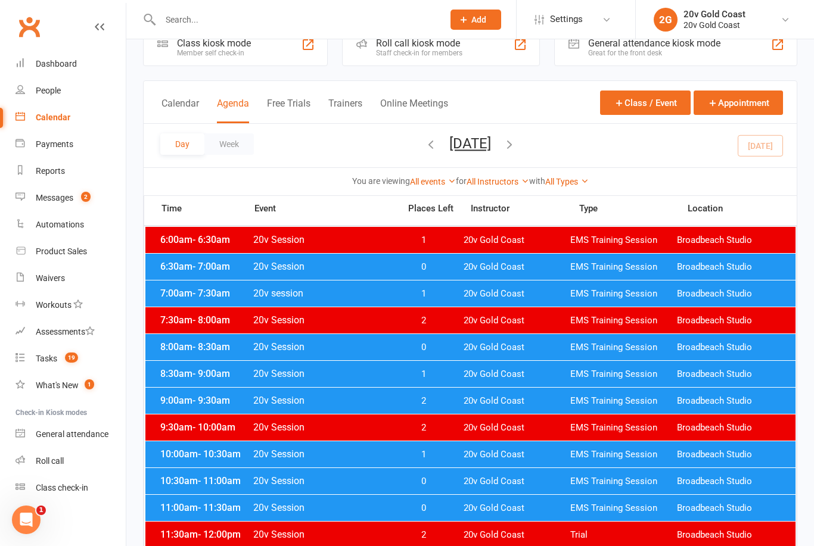
click at [558, 271] on span "20v Gold Coast" at bounding box center [517, 267] width 107 height 11
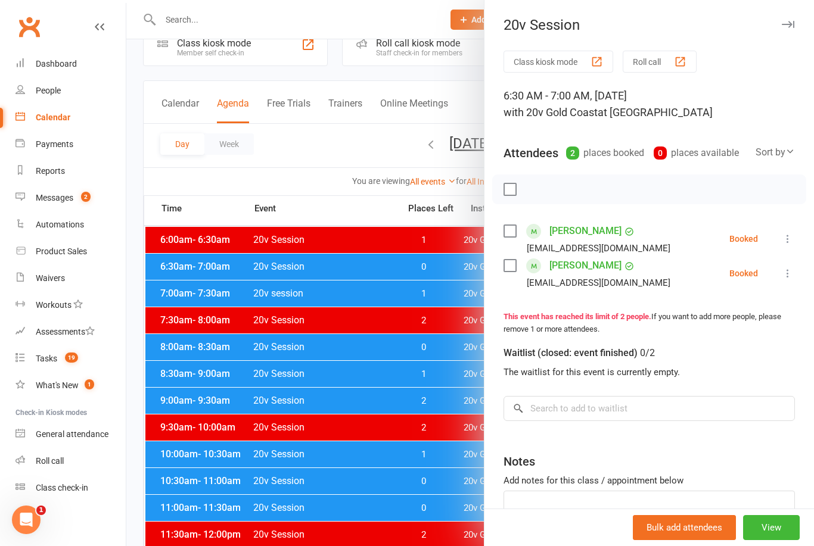
click at [786, 251] on li "Renae Bressi renaebressi30@hotmail.com Booked More info Remove Check in Mark ab…" at bounding box center [648, 239] width 291 height 35
click at [790, 245] on icon at bounding box center [788, 239] width 12 height 12
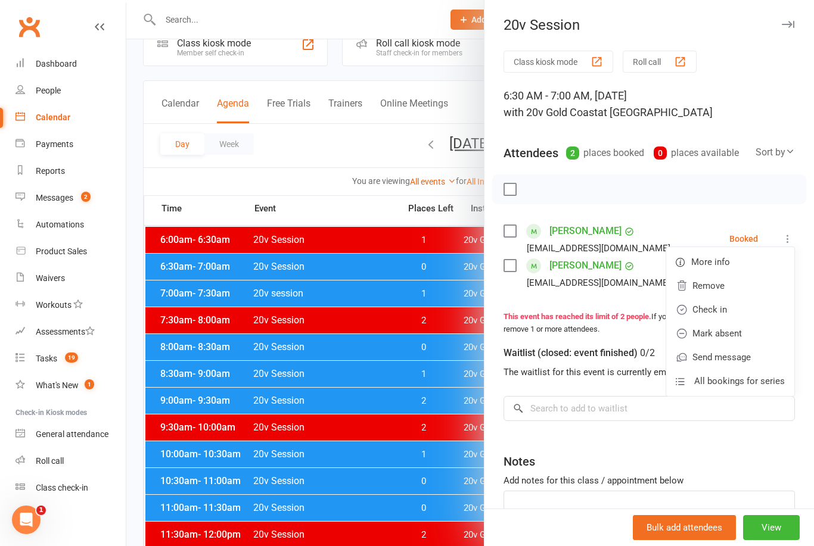
click at [733, 313] on link "Check in" at bounding box center [730, 310] width 128 height 24
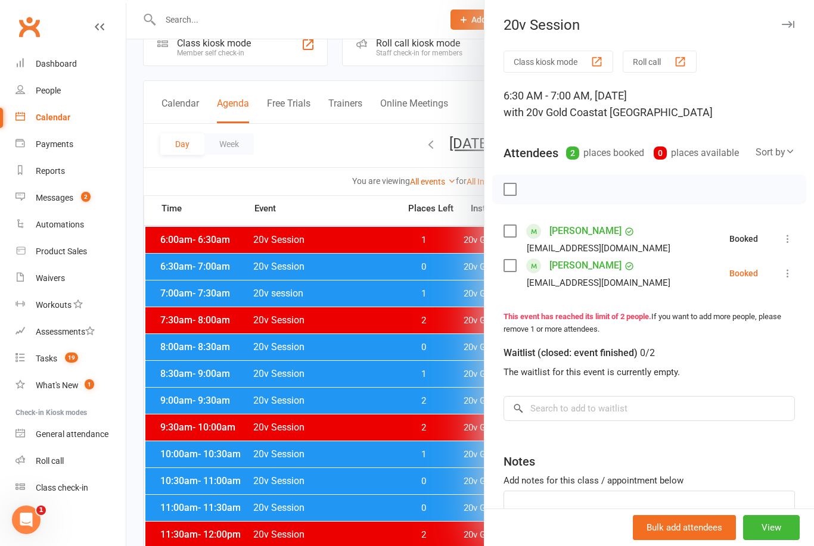
click at [791, 271] on icon at bounding box center [788, 274] width 12 height 12
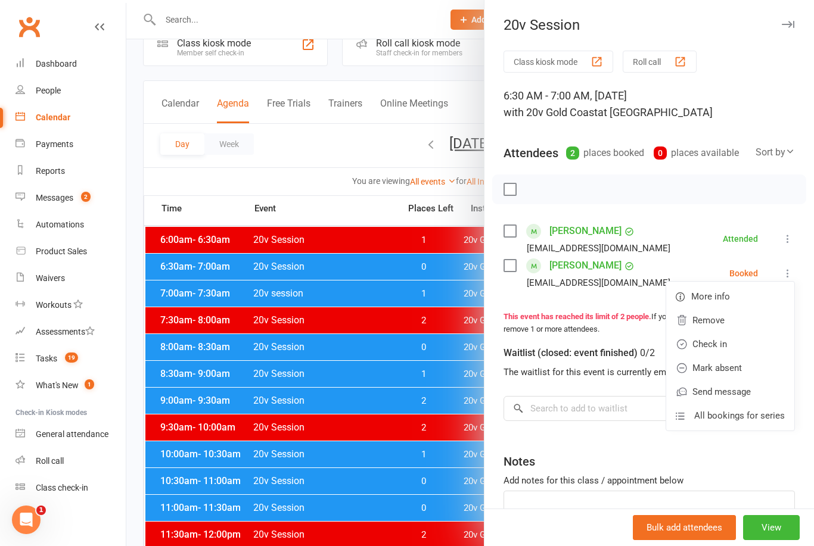
click at [731, 347] on link "Check in" at bounding box center [730, 344] width 128 height 24
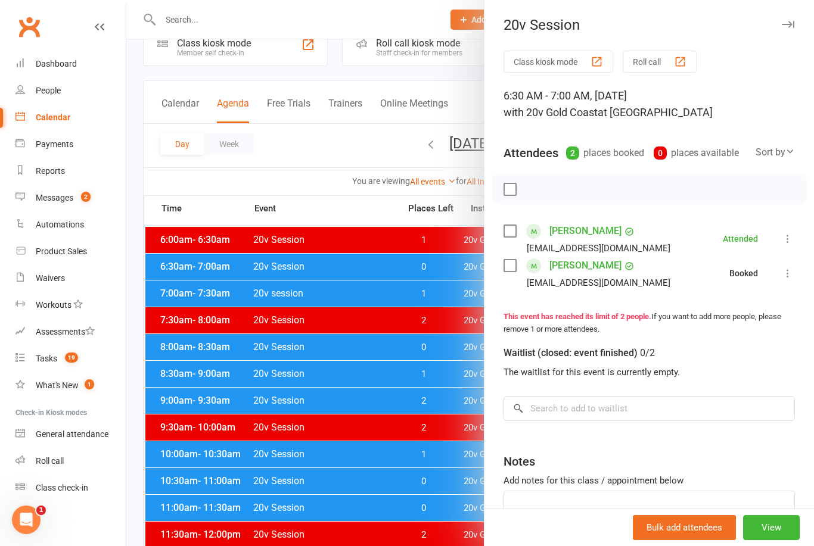
click at [436, 372] on div at bounding box center [470, 273] width 688 height 546
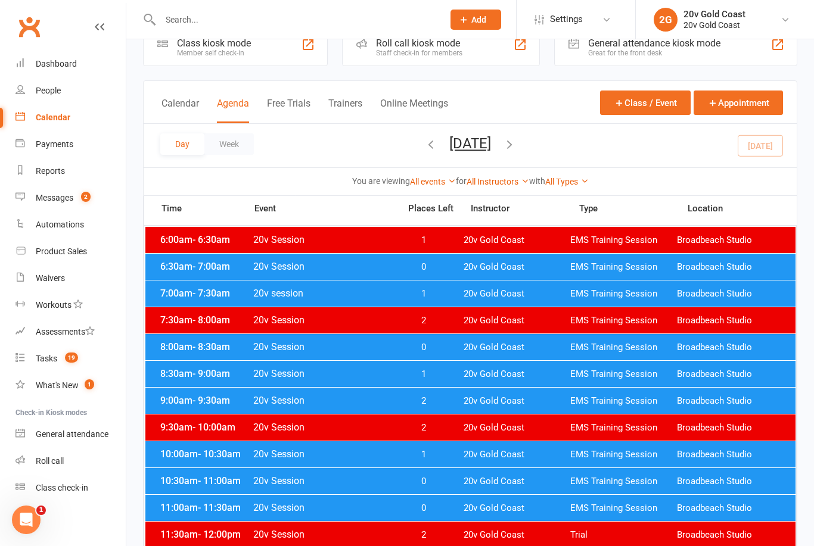
click at [524, 289] on span "20v Gold Coast" at bounding box center [517, 293] width 107 height 11
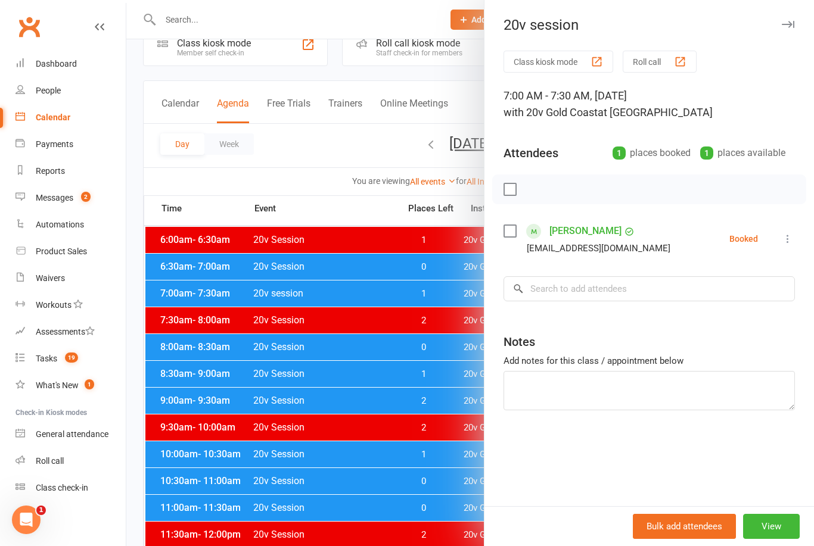
click at [792, 243] on icon at bounding box center [788, 239] width 12 height 12
click at [731, 311] on link "Check in" at bounding box center [730, 310] width 128 height 24
click at [438, 442] on div at bounding box center [470, 273] width 688 height 546
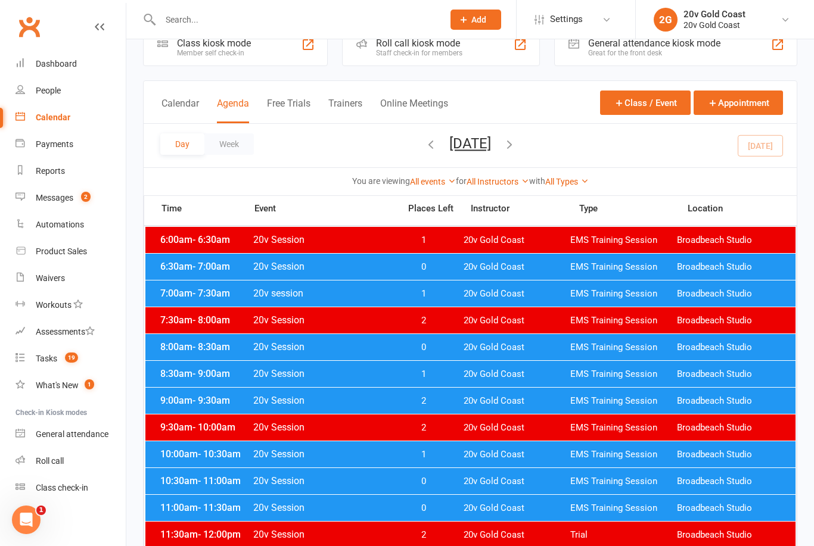
click at [526, 348] on span "20v Gold Coast" at bounding box center [517, 347] width 107 height 11
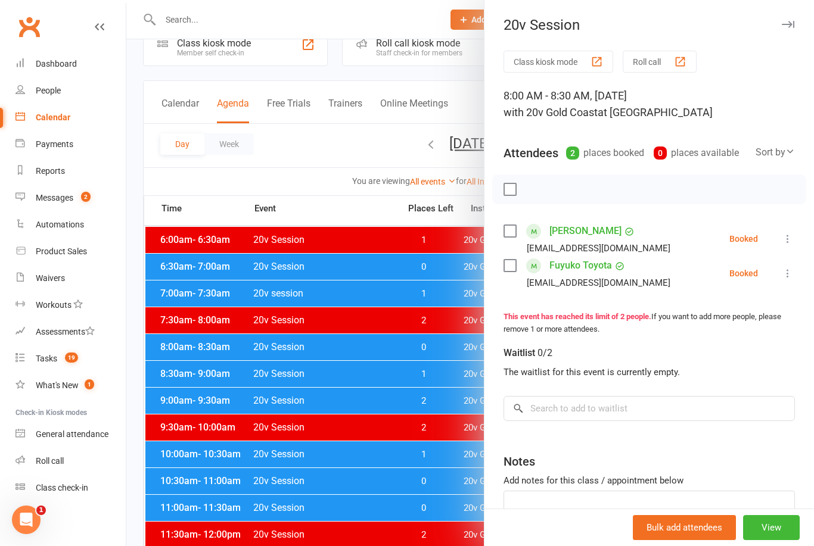
click at [431, 441] on div at bounding box center [470, 273] width 688 height 546
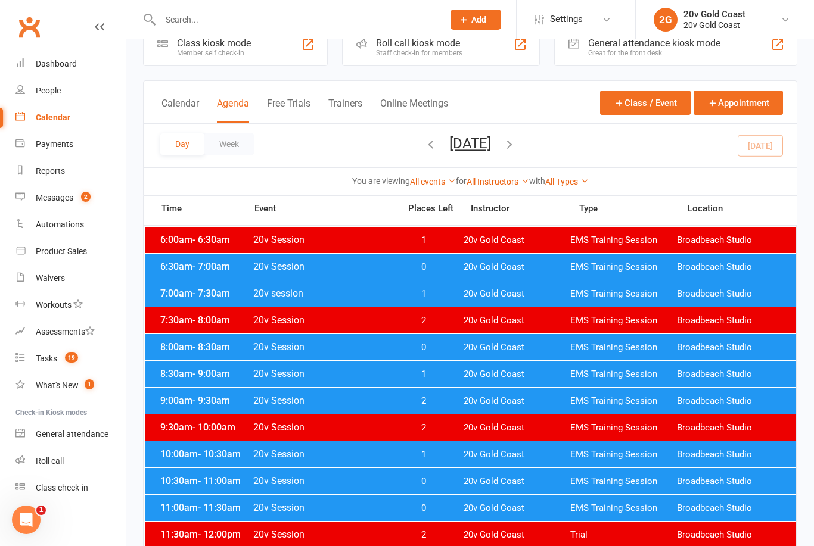
click at [556, 381] on div "8:30am - 9:00am 20v Session 1 20v Gold Coast EMS Training Session Broadbeach St…" at bounding box center [470, 374] width 650 height 26
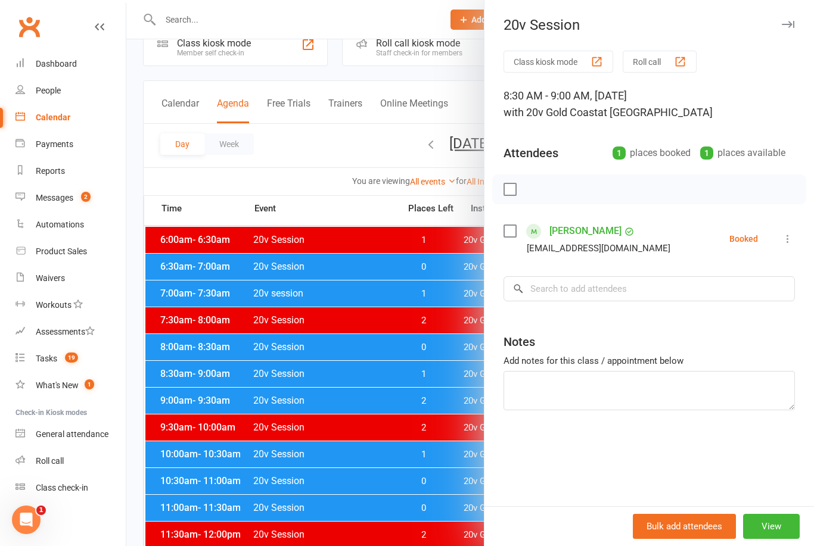
click at [459, 420] on div at bounding box center [470, 273] width 688 height 546
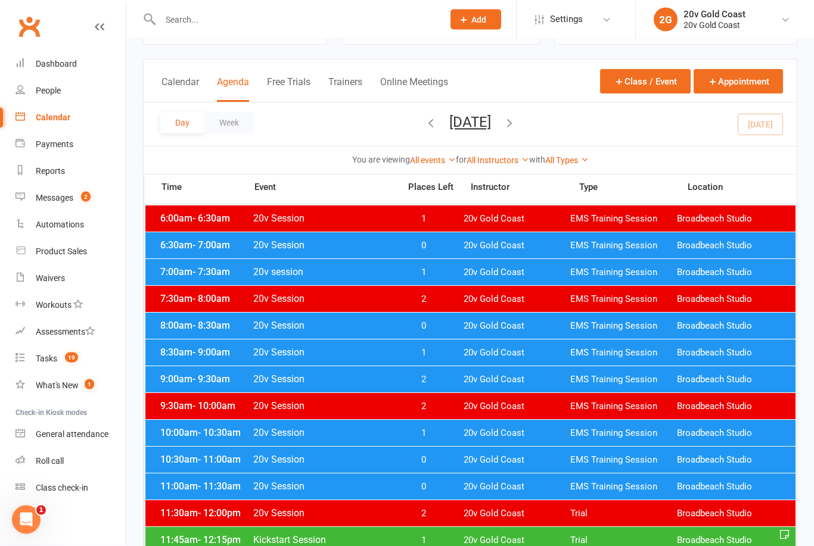
scroll to position [53, 0]
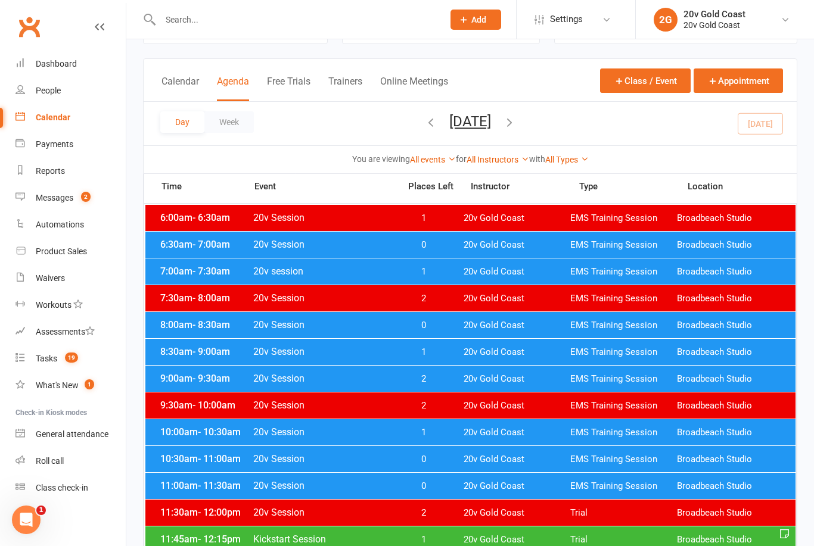
click at [62, 205] on link "Messages 2" at bounding box center [70, 198] width 110 height 27
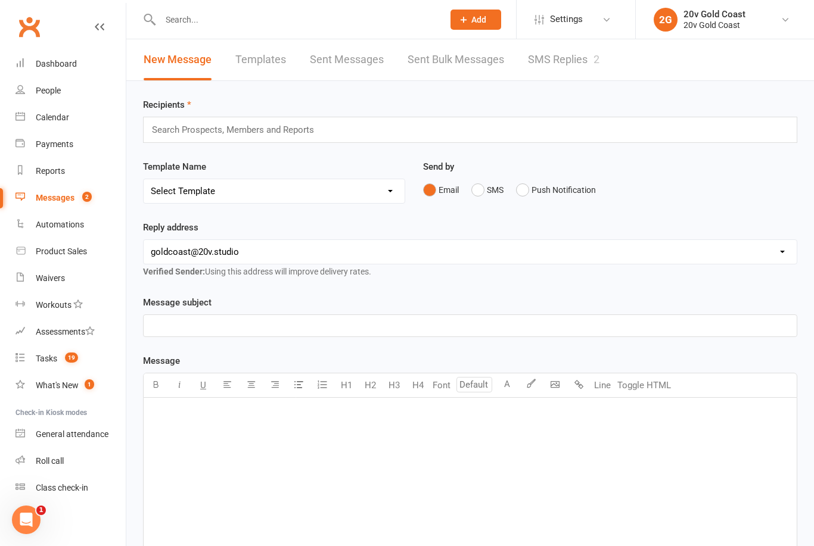
click at [582, 61] on link "SMS Replies 2" at bounding box center [564, 59] width 72 height 41
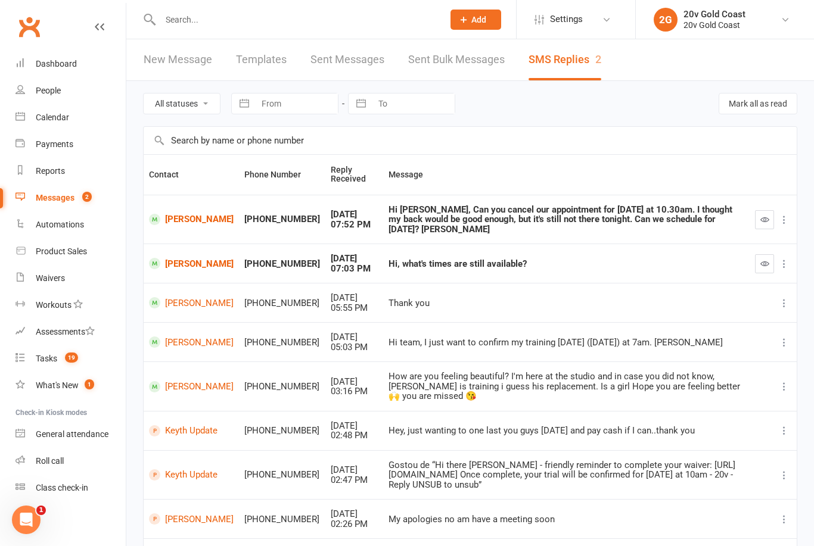
click at [763, 259] on icon "button" at bounding box center [764, 263] width 9 height 9
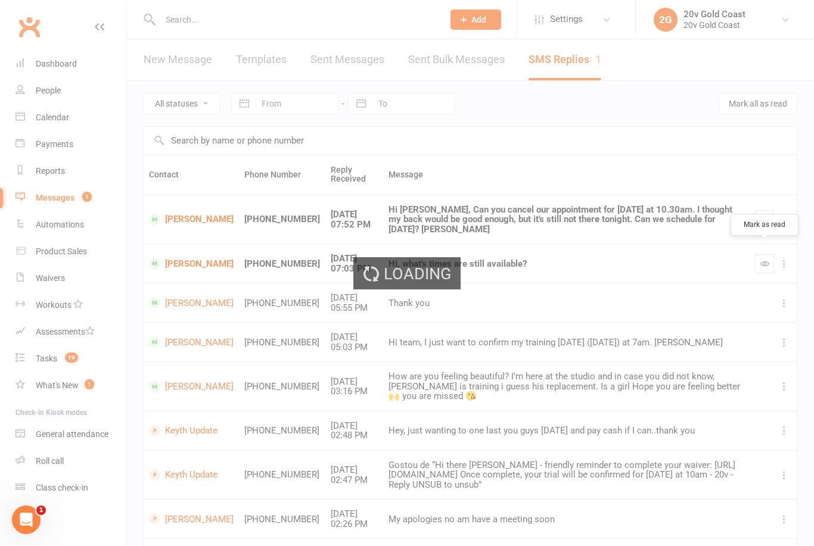
click at [177, 249] on div "Loading" at bounding box center [407, 273] width 814 height 546
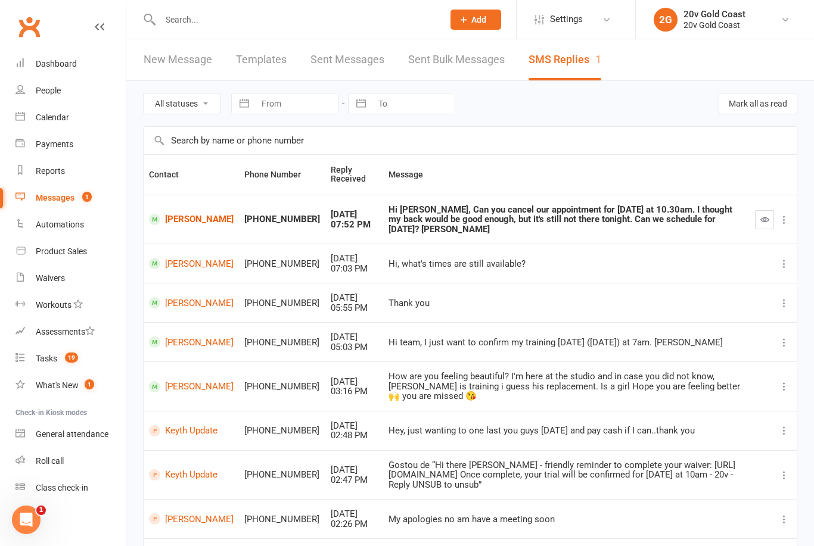
click at [191, 258] on link "Felicity Holz" at bounding box center [191, 263] width 85 height 11
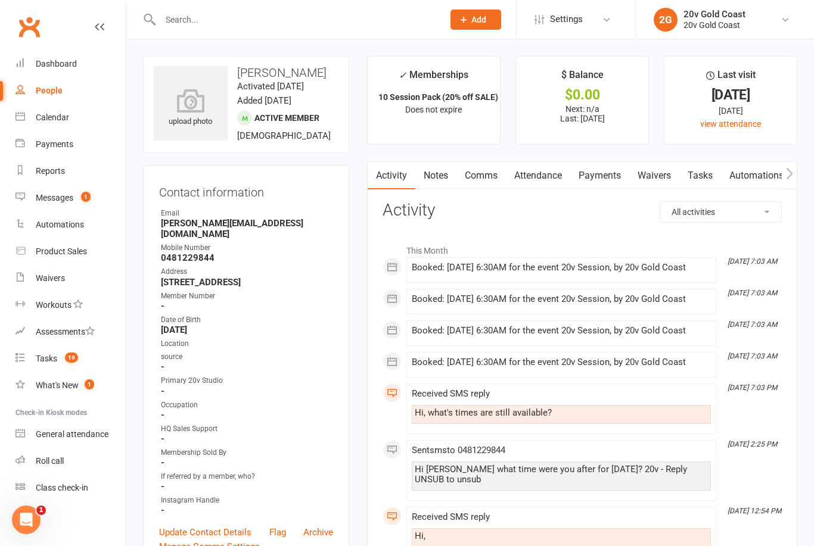
click at [503, 176] on link "Comms" at bounding box center [480, 175] width 49 height 27
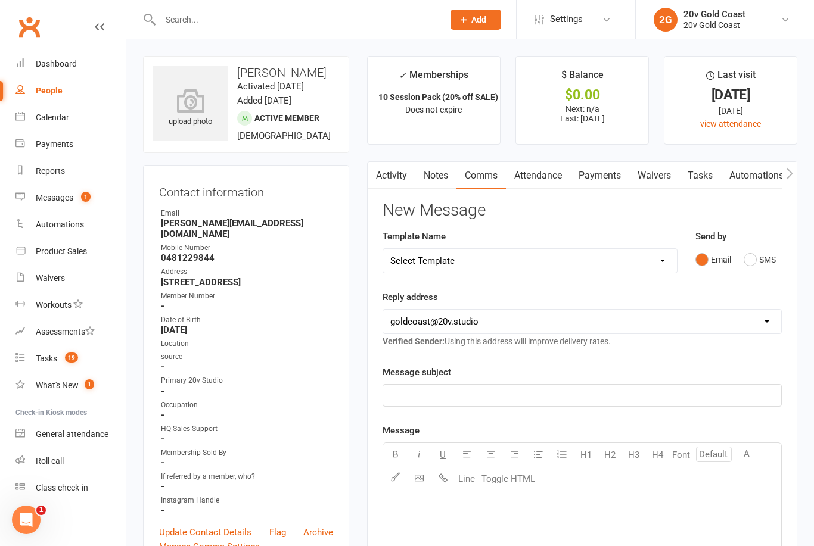
click at [759, 258] on button "SMS" at bounding box center [760, 259] width 32 height 23
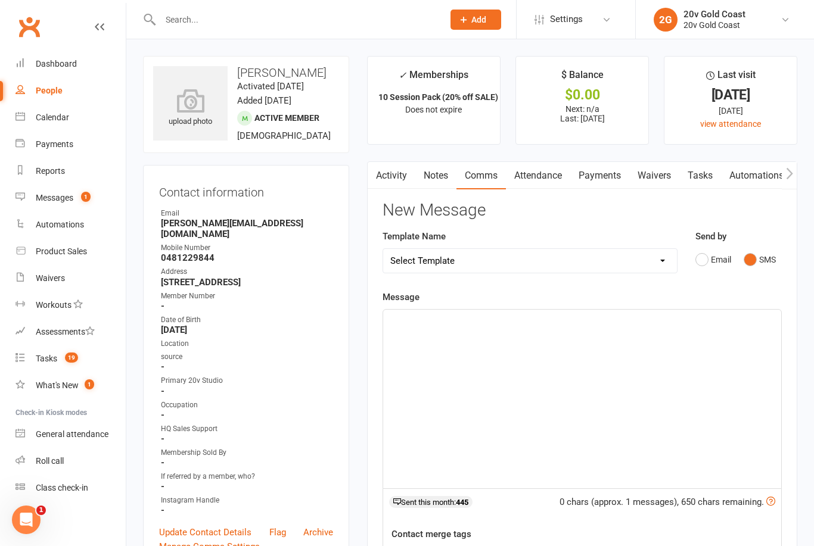
click at [654, 323] on p "﻿" at bounding box center [582, 320] width 384 height 14
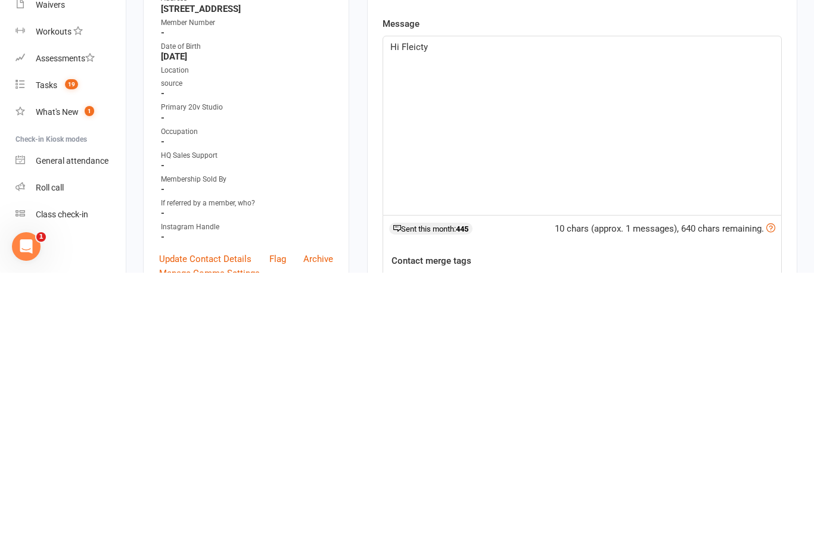
scroll to position [135, 0]
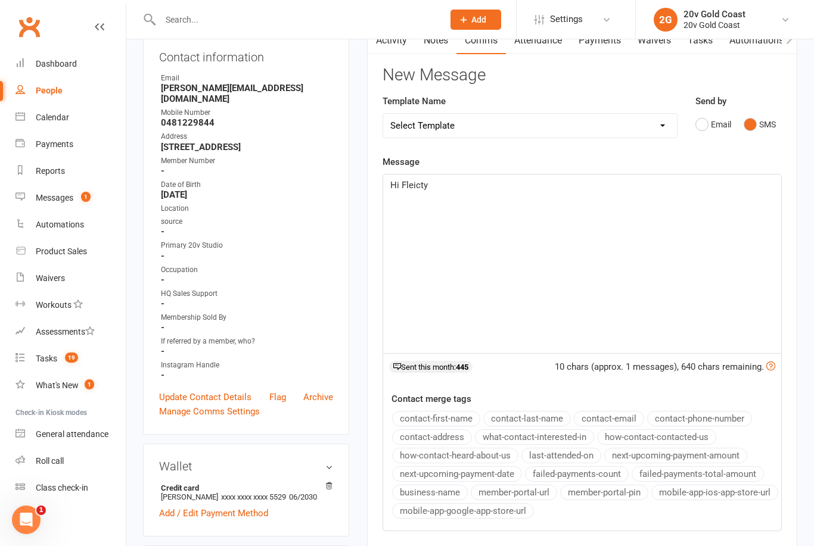
click at [701, 234] on div "Hi Fleicty" at bounding box center [582, 264] width 398 height 179
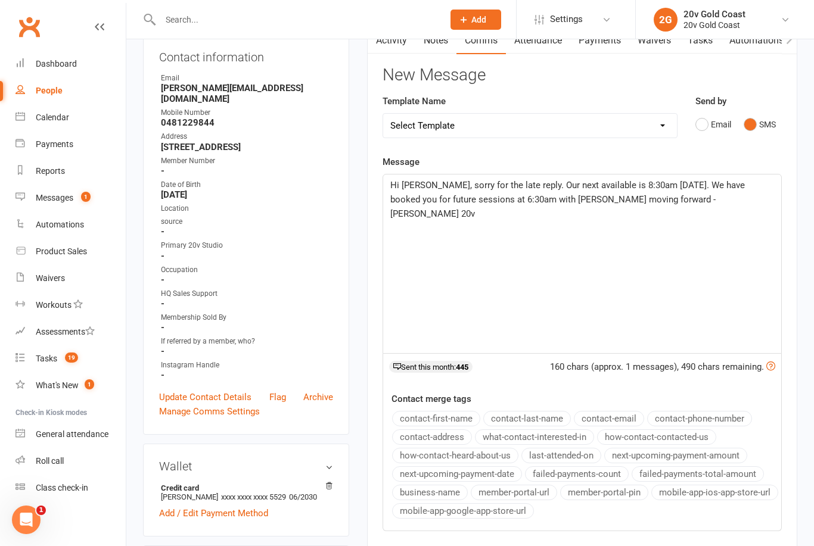
click at [630, 80] on h3 "New Message" at bounding box center [582, 75] width 399 height 18
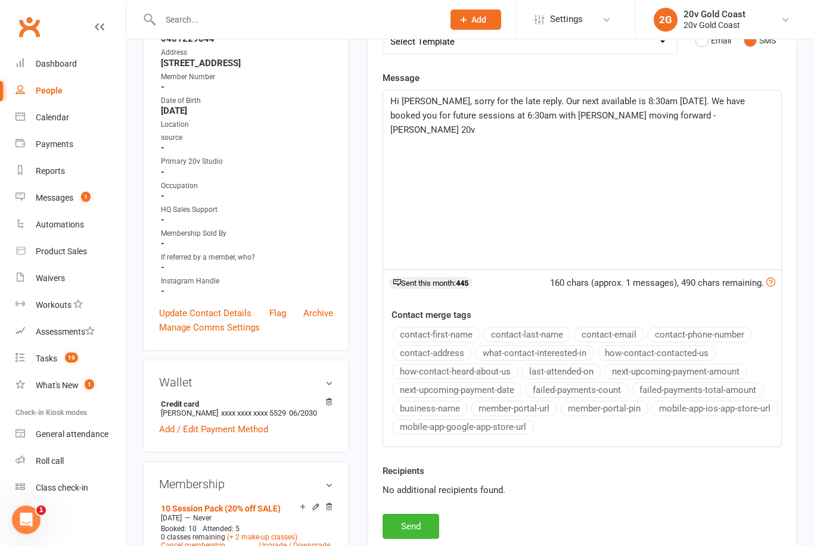
scroll to position [220, 0]
click at [431, 520] on button "Send" at bounding box center [411, 526] width 57 height 25
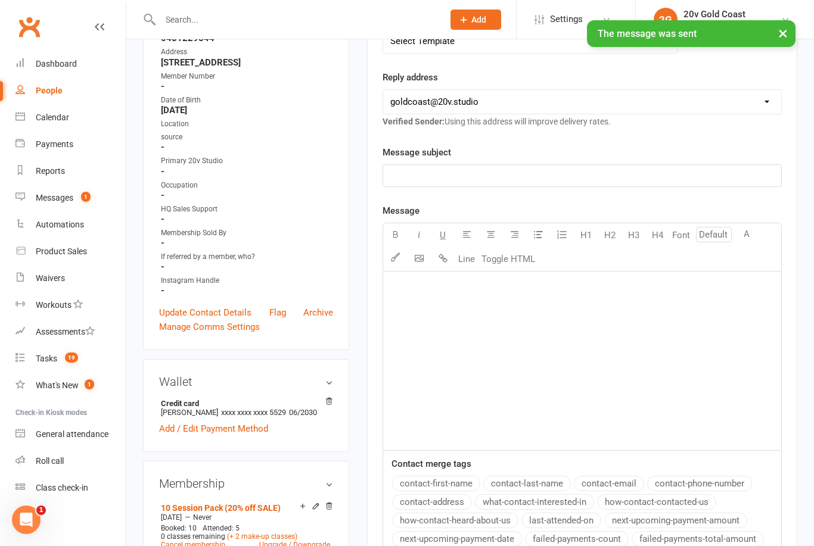
click at [72, 206] on link "Messages 1" at bounding box center [70, 198] width 110 height 27
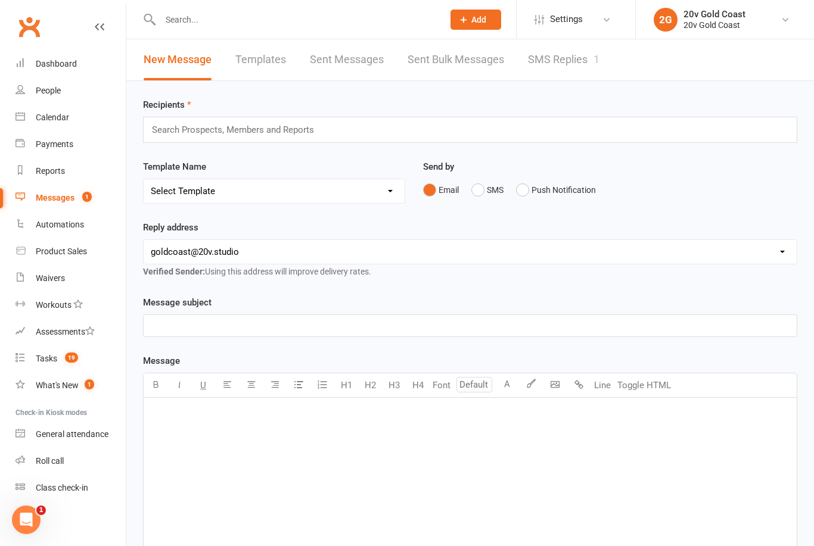
click at [66, 194] on div "Messages" at bounding box center [55, 198] width 39 height 10
click at [583, 58] on link "SMS Replies 1" at bounding box center [564, 59] width 72 height 41
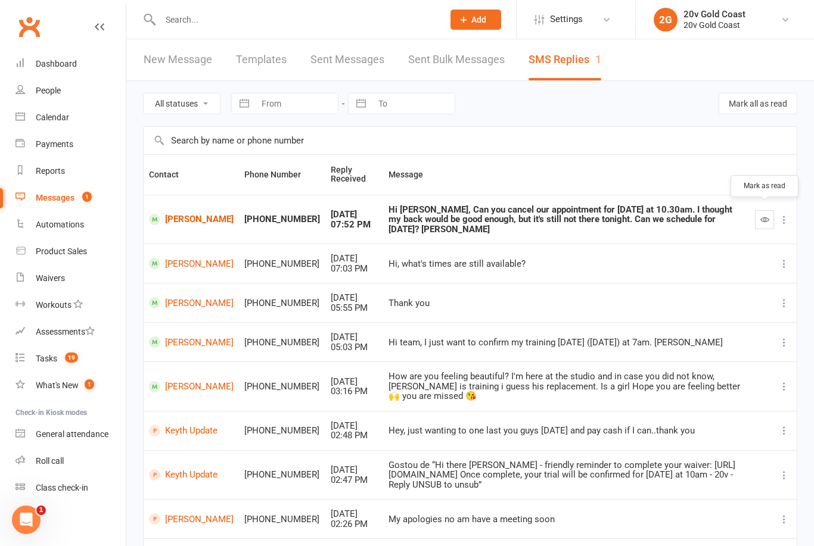
click at [765, 215] on icon "button" at bounding box center [764, 219] width 9 height 9
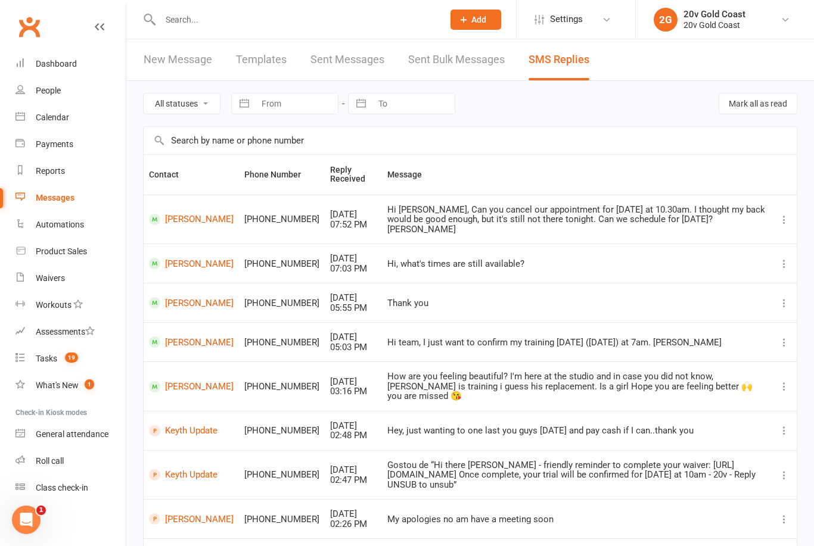
click at [206, 219] on link "James Burgess" at bounding box center [191, 219] width 85 height 11
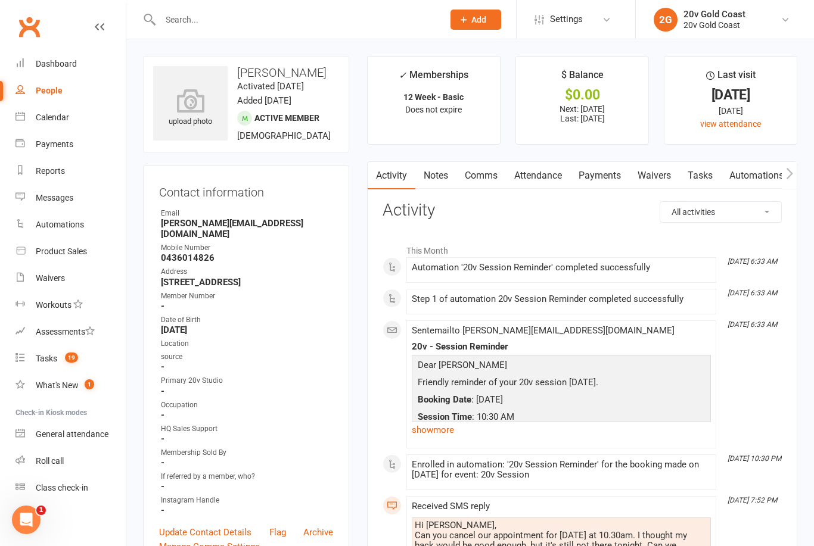
click at [492, 185] on link "Comms" at bounding box center [480, 175] width 49 height 27
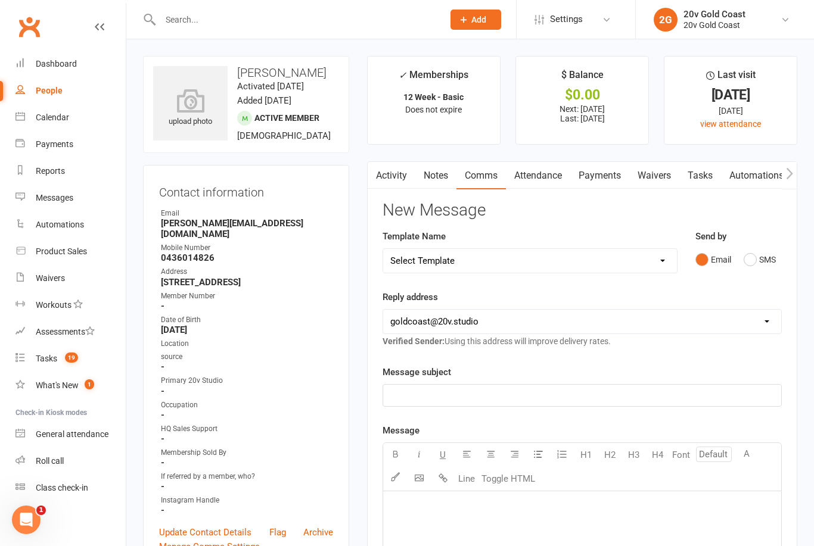
click at [769, 250] on button "SMS" at bounding box center [760, 259] width 32 height 23
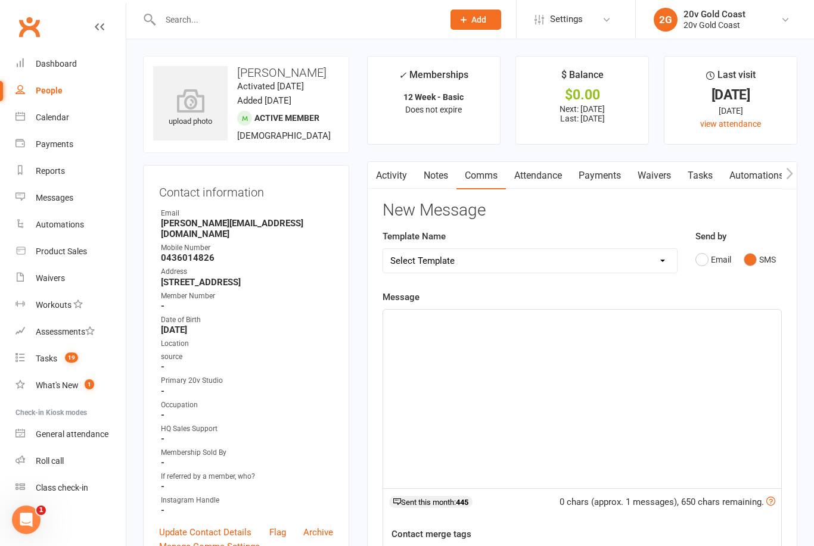
click at [657, 358] on div "﻿" at bounding box center [582, 399] width 398 height 179
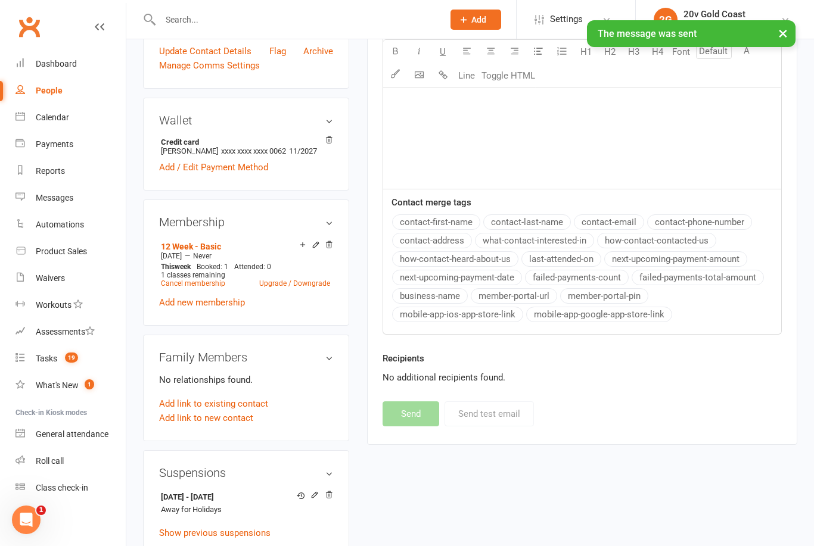
click at [49, 125] on link "Calendar" at bounding box center [70, 117] width 110 height 27
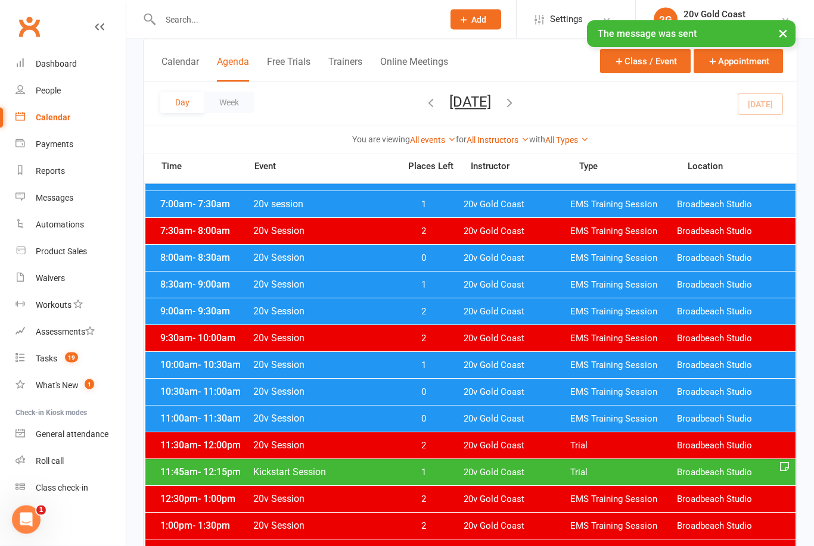
scroll to position [120, 0]
click at [499, 392] on span "20v Gold Coast" at bounding box center [517, 392] width 107 height 11
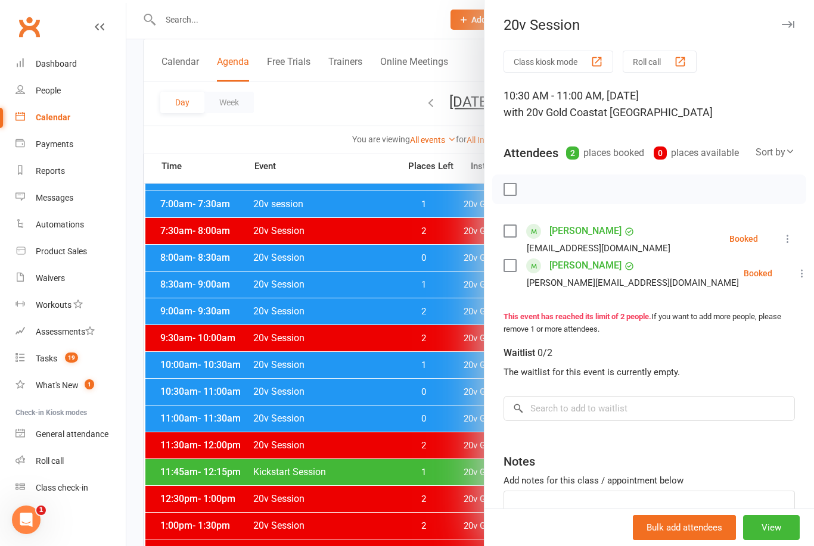
click at [791, 243] on icon at bounding box center [788, 239] width 12 height 12
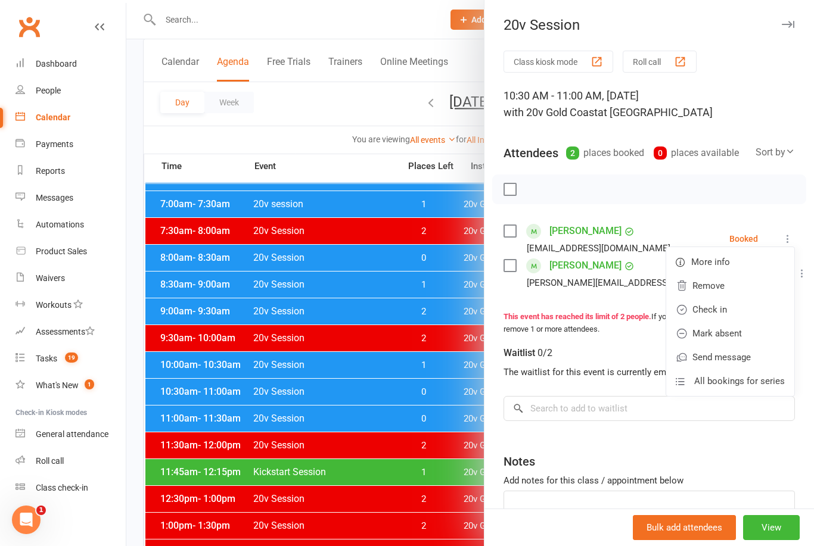
click at [736, 288] on link "Remove" at bounding box center [730, 286] width 128 height 24
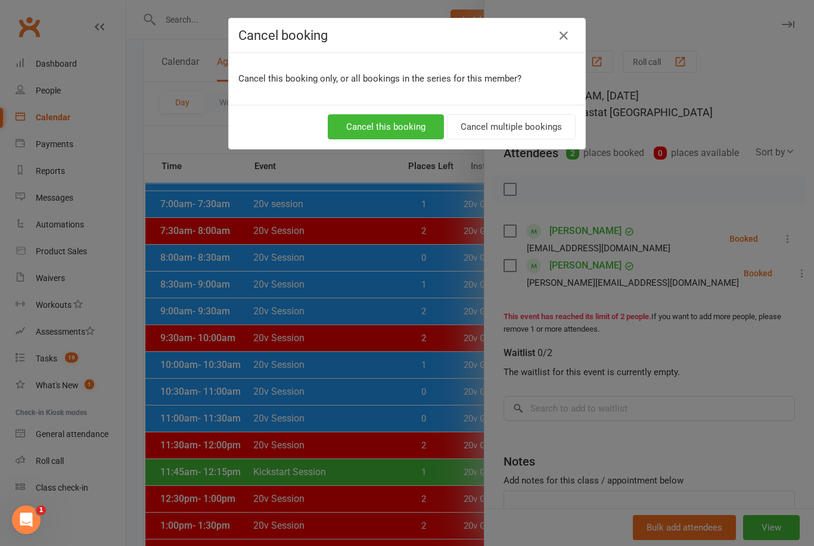
click at [400, 129] on button "Cancel this booking" at bounding box center [386, 126] width 116 height 25
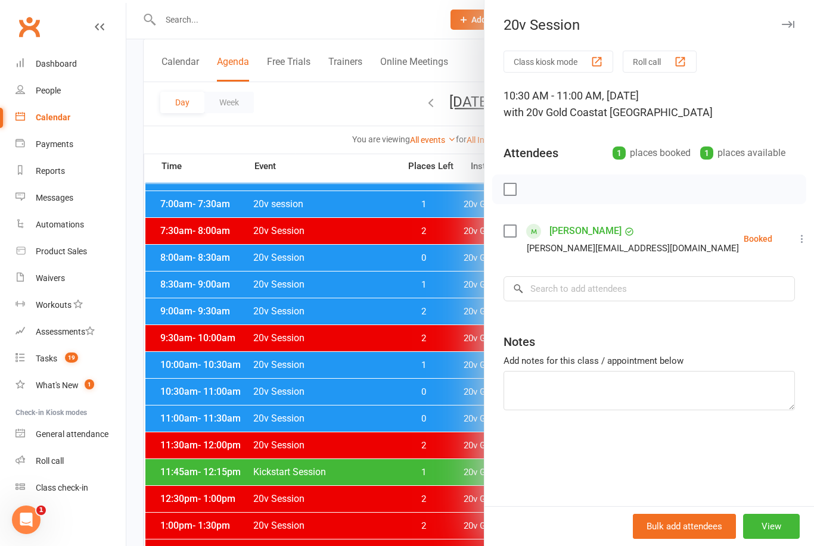
click at [796, 243] on icon at bounding box center [802, 239] width 12 height 12
click at [733, 287] on link "Remove" at bounding box center [744, 286] width 128 height 24
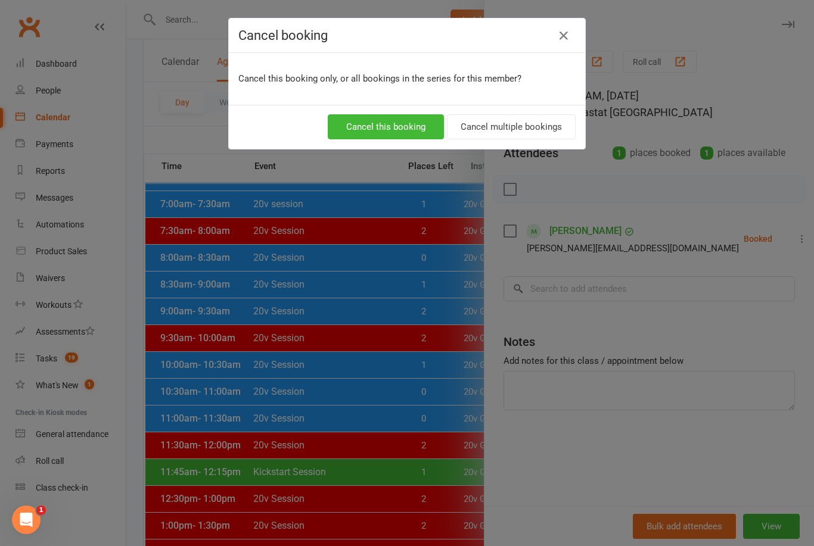
click at [411, 132] on button "Cancel this booking" at bounding box center [386, 126] width 116 height 25
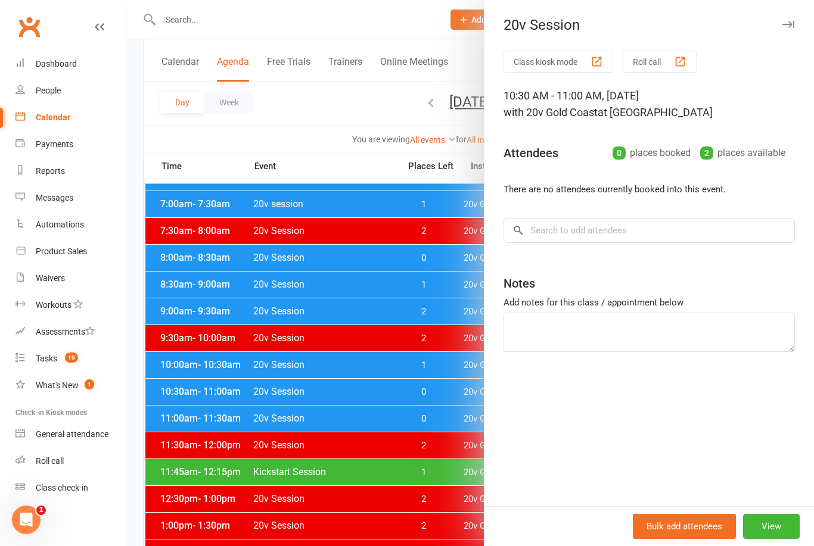
click at [440, 386] on div at bounding box center [470, 273] width 688 height 546
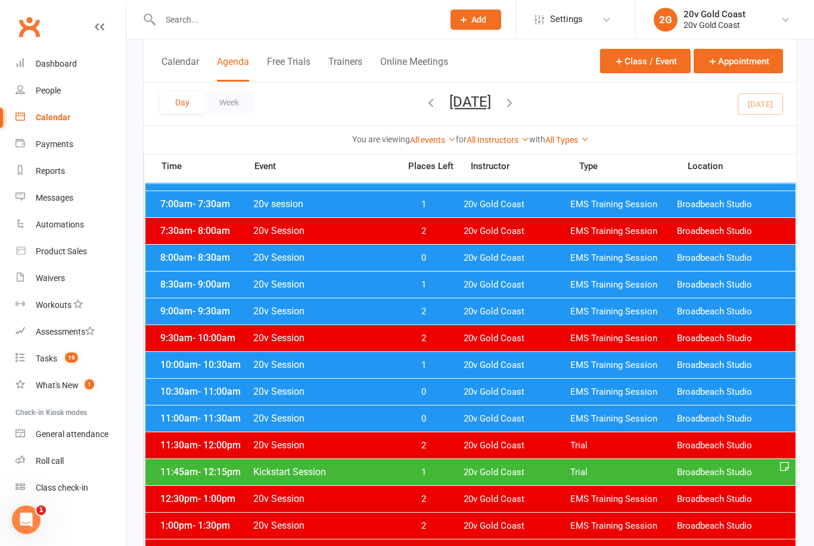
click at [502, 422] on span "20v Gold Coast" at bounding box center [517, 419] width 107 height 11
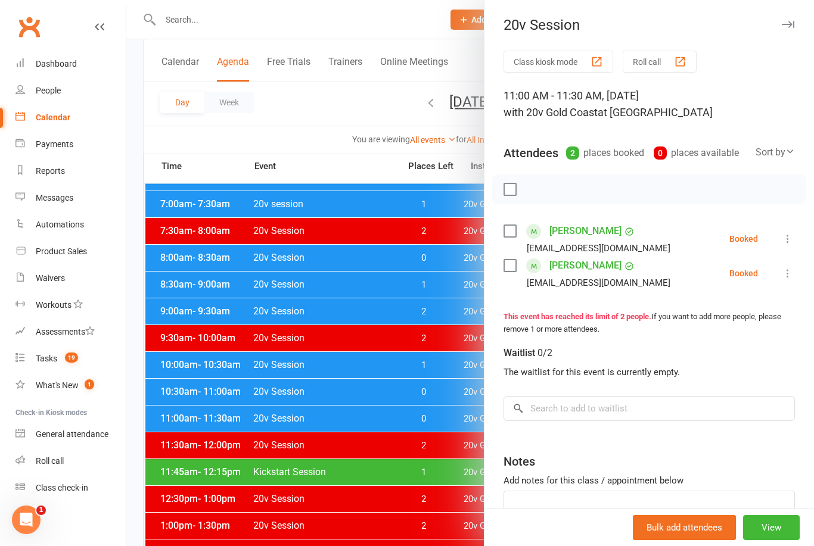
click at [256, 363] on div at bounding box center [470, 273] width 688 height 546
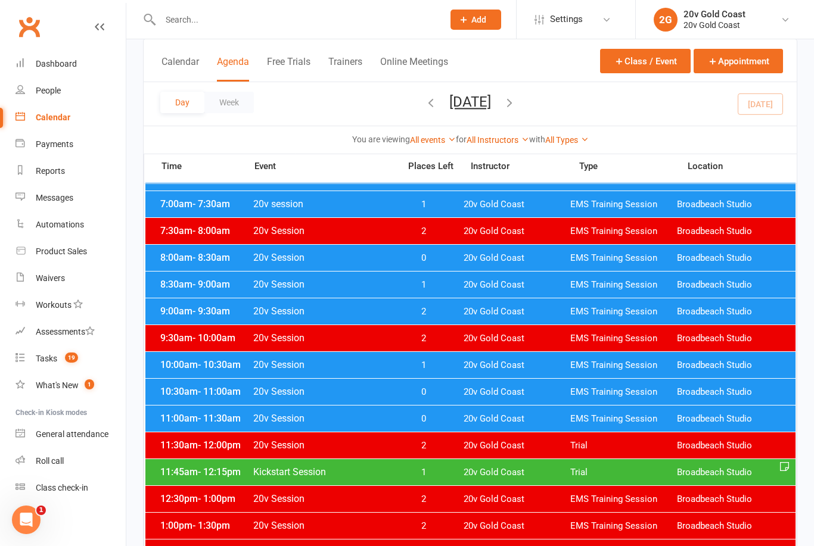
click at [223, 457] on div "11:30am - 12:00pm 20v Session 2 20v Gold Coast Trial Broadbeach Studio" at bounding box center [470, 446] width 650 height 26
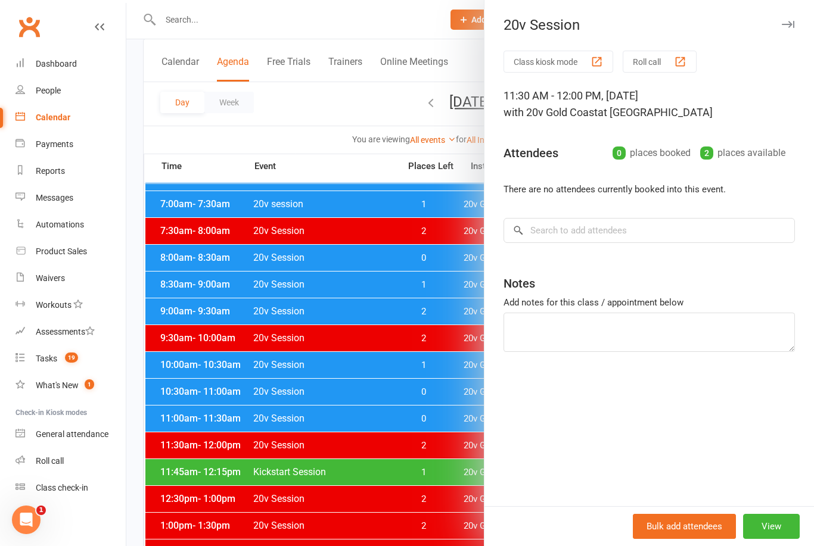
click at [223, 470] on div at bounding box center [470, 273] width 688 height 546
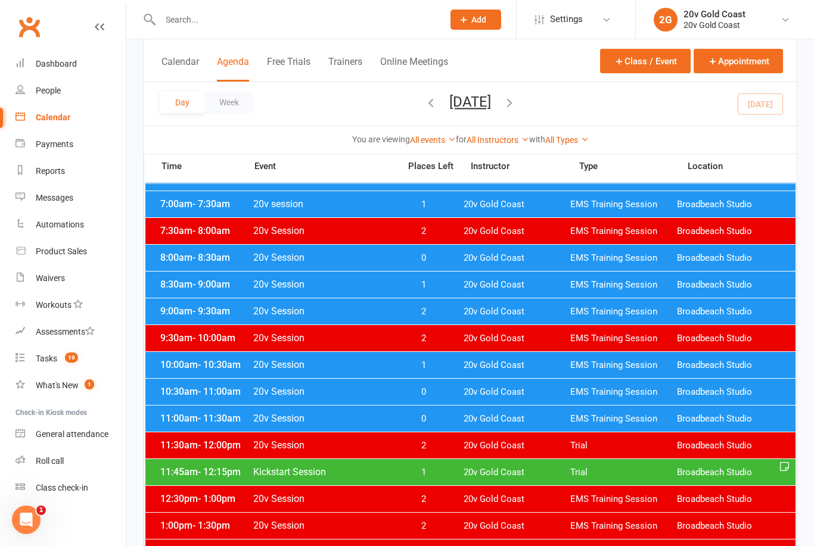
click at [219, 472] on span "- 12:15pm" at bounding box center [219, 472] width 43 height 11
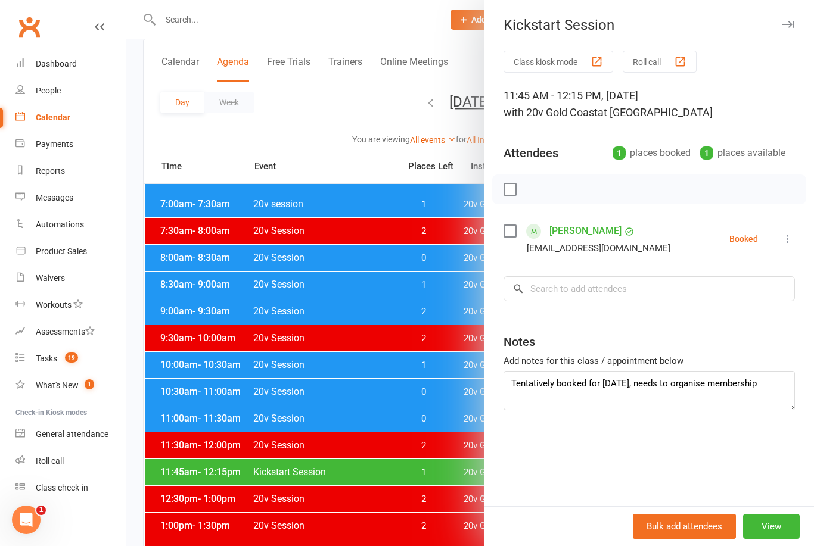
click at [234, 352] on div at bounding box center [470, 273] width 688 height 546
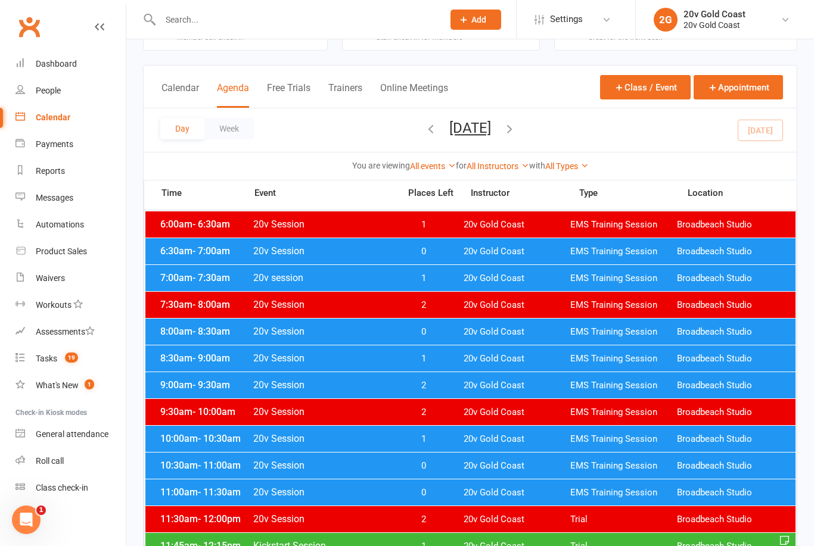
scroll to position [46, 0]
click at [92, 352] on link "Tasks 19" at bounding box center [70, 359] width 110 height 27
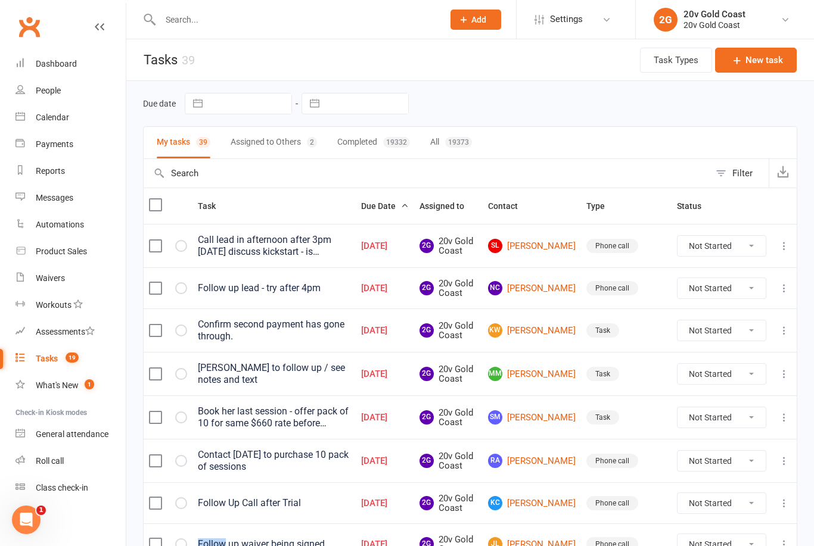
click at [55, 536] on nav "Clubworx Dashboard People Calendar Payments Reports Messages Automations Produc…" at bounding box center [63, 276] width 126 height 546
click at [290, 539] on div "Follow up waiver being signed" at bounding box center [274, 545] width 153 height 12
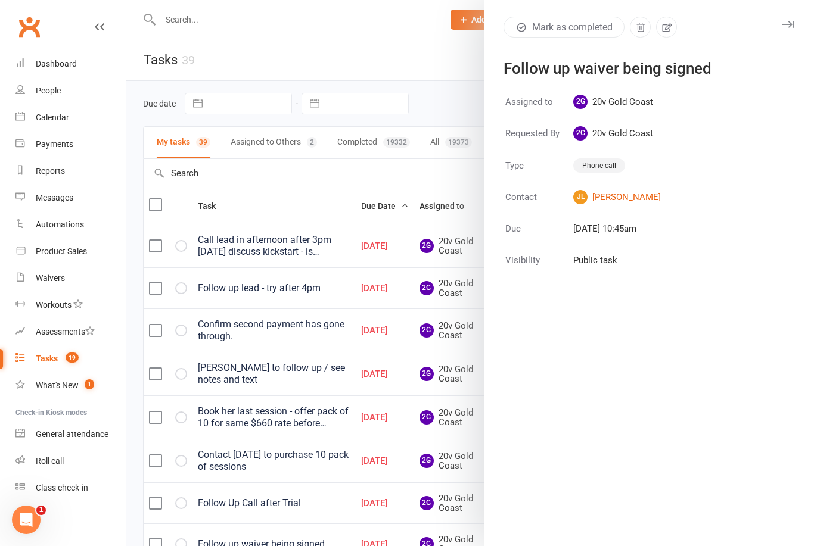
click at [315, 418] on div at bounding box center [470, 273] width 688 height 546
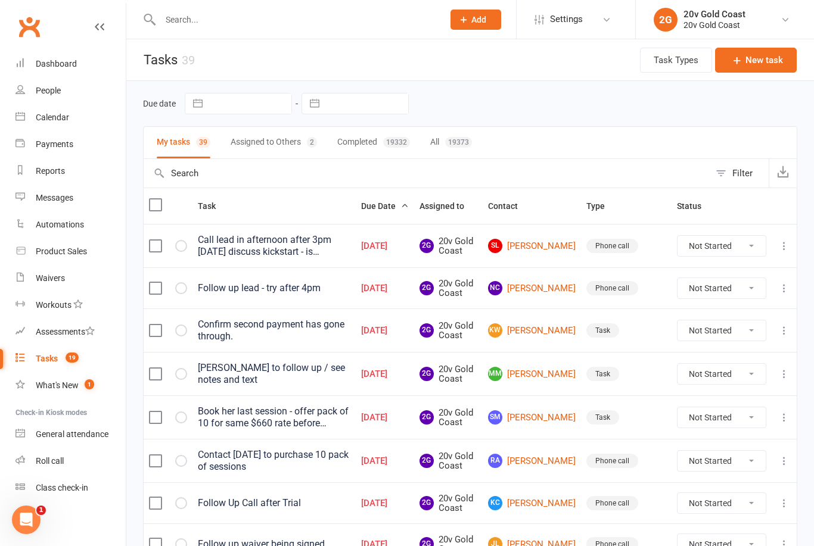
click at [537, 332] on link "KW Karen Weaver" at bounding box center [532, 331] width 88 height 14
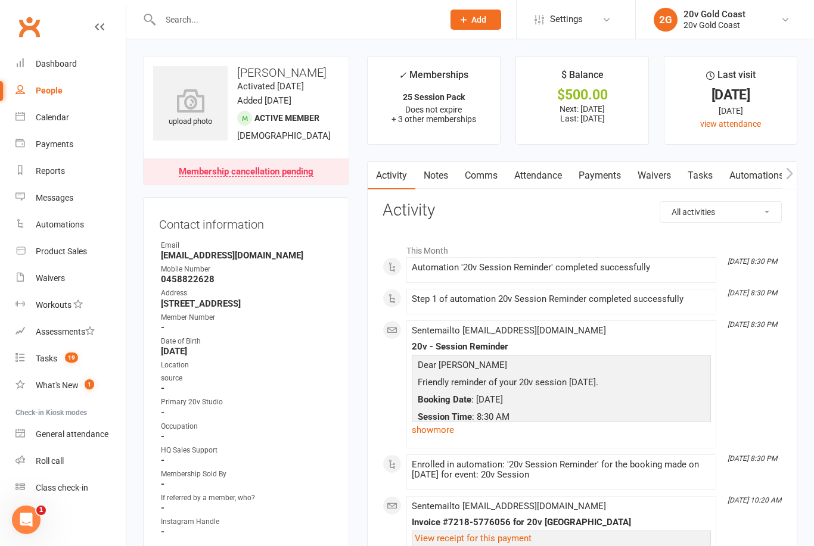
click at [592, 174] on link "Payments" at bounding box center [599, 175] width 59 height 27
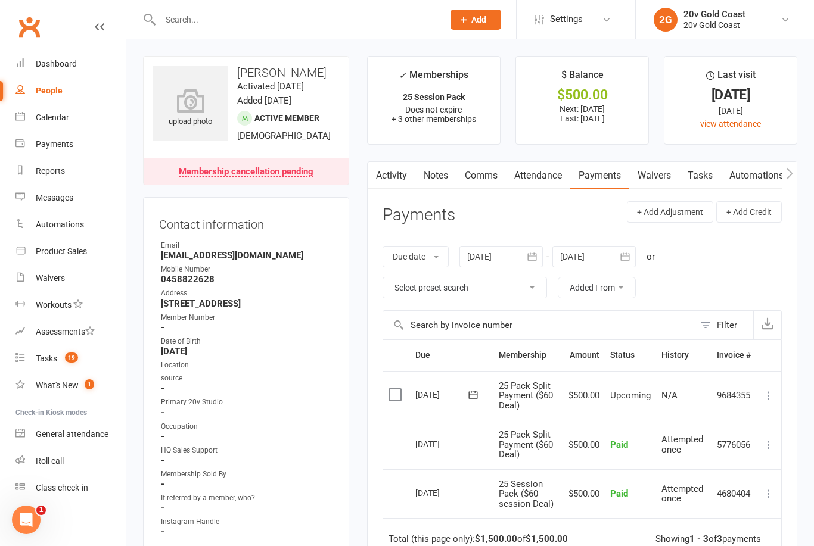
click at [706, 184] on link "Tasks" at bounding box center [700, 175] width 42 height 27
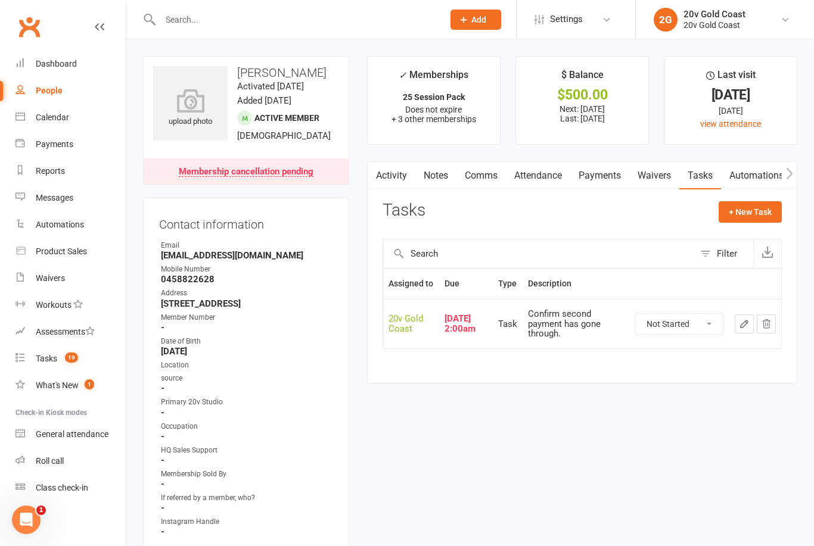
click at [685, 334] on select "Not Started In Progress Waiting Complete" at bounding box center [679, 324] width 88 height 20
select select "unstarted"
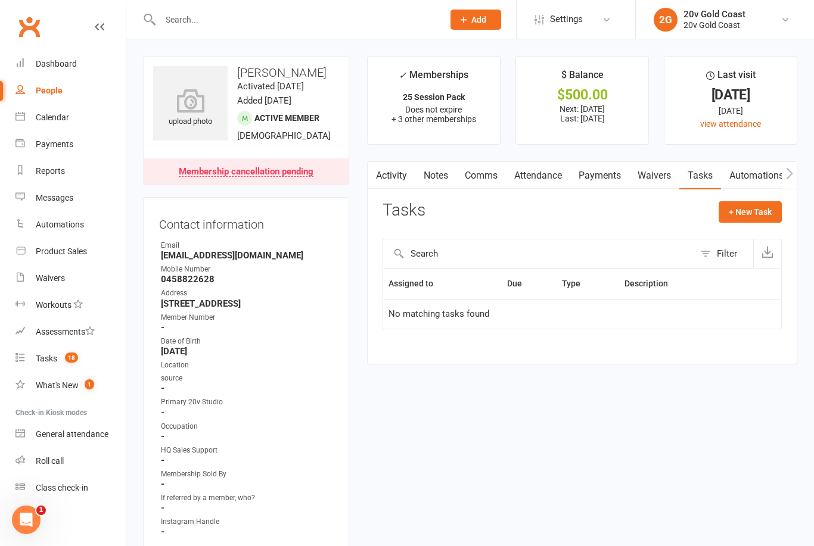
click at [88, 360] on link "Tasks 18" at bounding box center [70, 359] width 110 height 27
